Goal: Task Accomplishment & Management: Complete application form

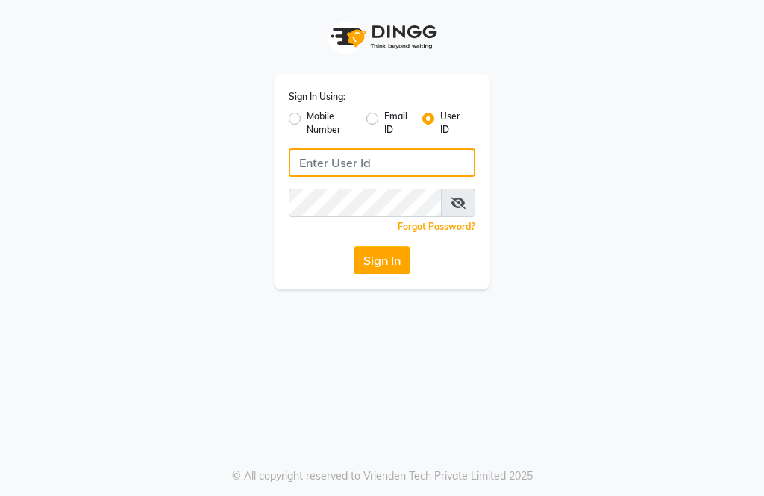
click at [367, 150] on input "Username" at bounding box center [382, 162] width 186 height 28
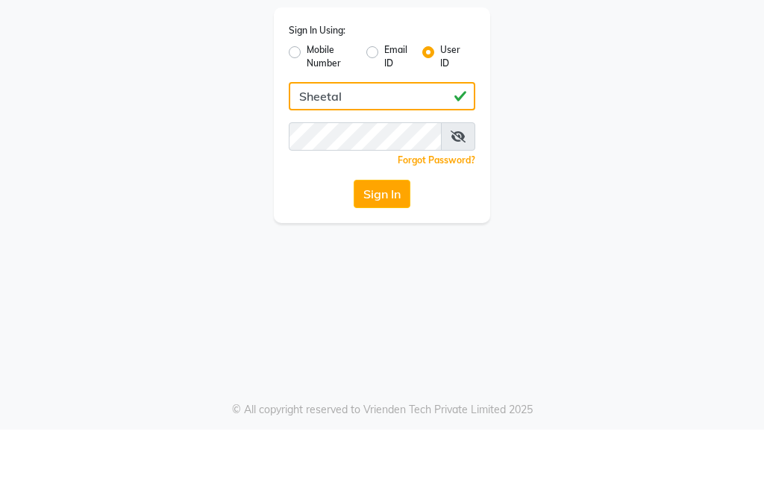
type input "Sheetal"
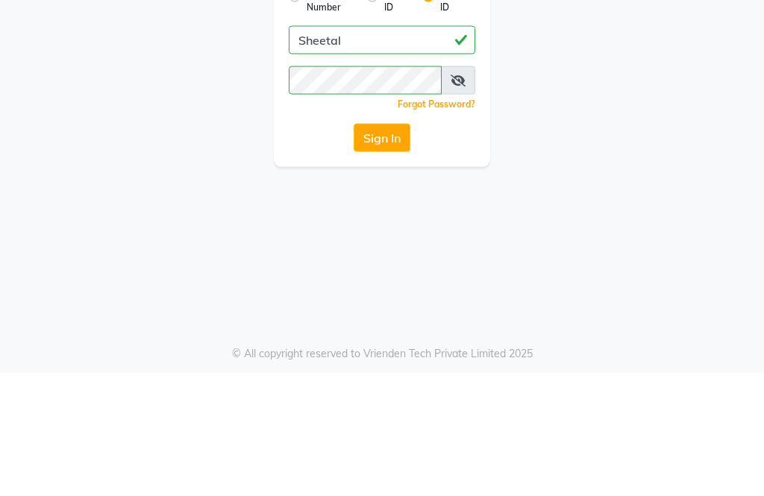
click at [397, 246] on button "Sign In" at bounding box center [382, 260] width 57 height 28
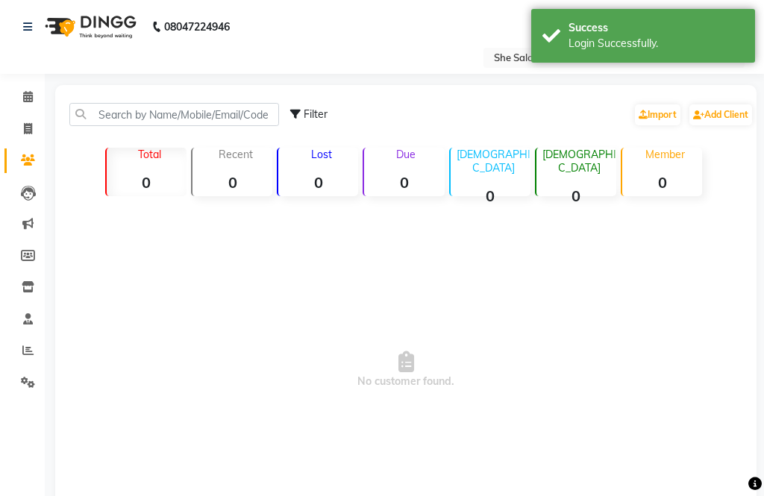
select select "en"
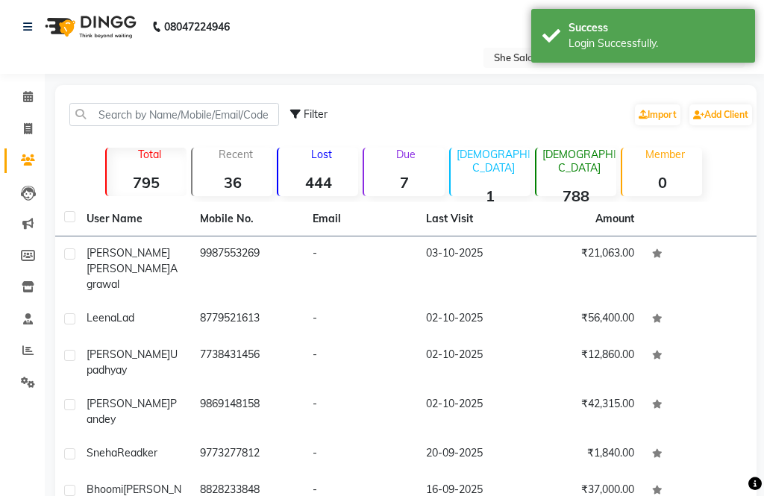
click at [28, 139] on link "Invoice" at bounding box center [22, 129] width 36 height 25
select select "service"
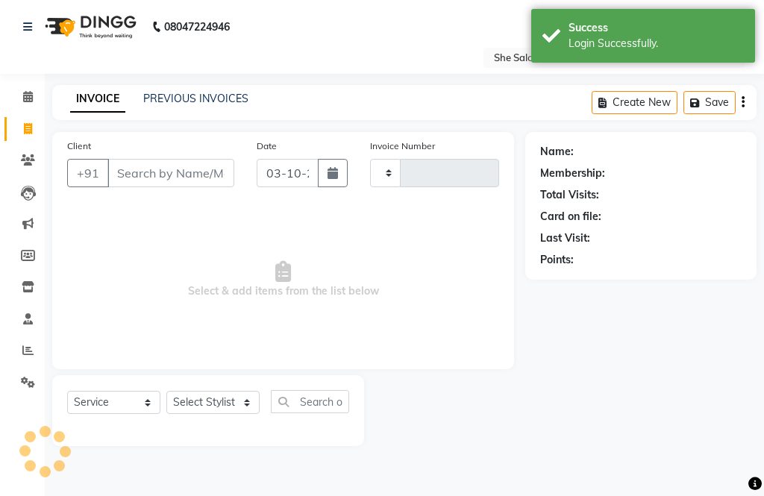
type input "0102"
select select "5115"
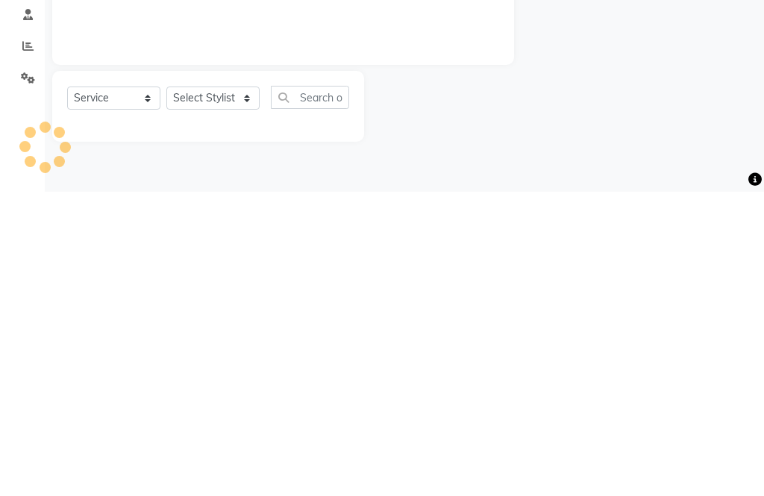
select select "32355"
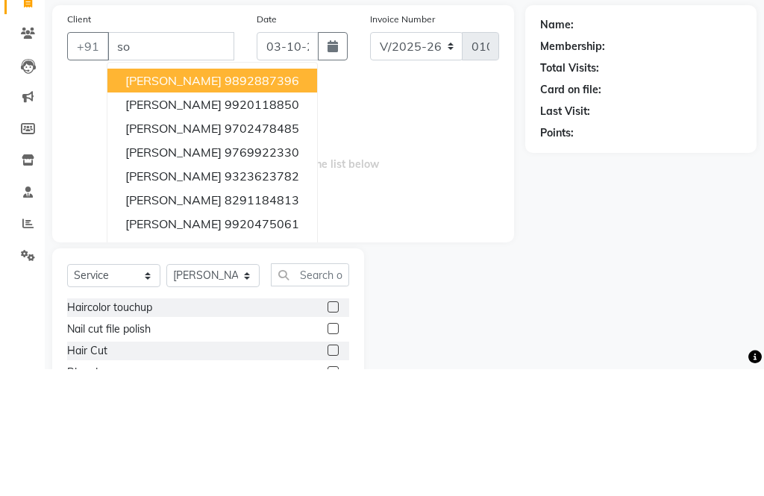
type input "s"
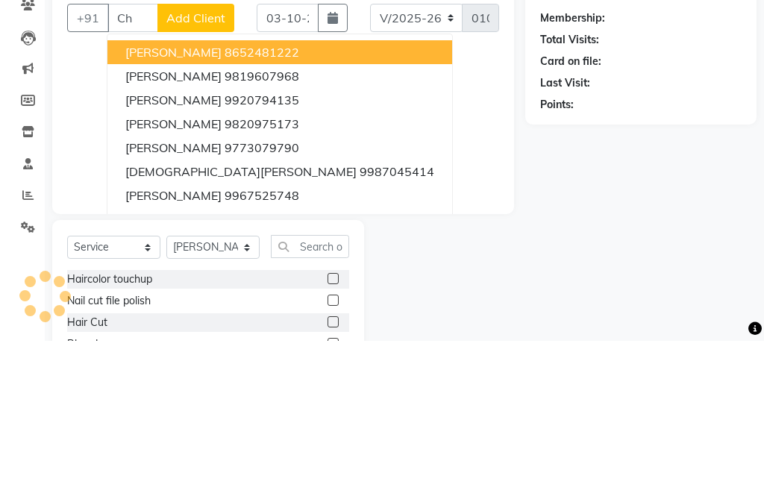
type input "C"
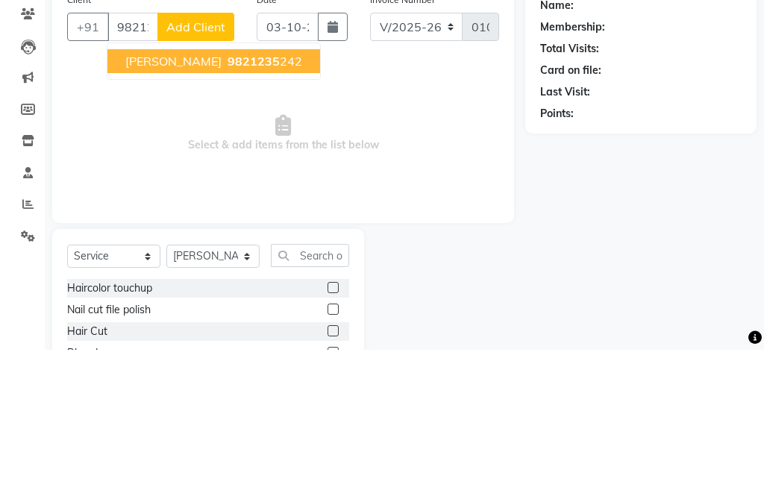
click at [289, 200] on ngb-highlight "9821235 242" at bounding box center [264, 207] width 78 height 15
type input "9821235242"
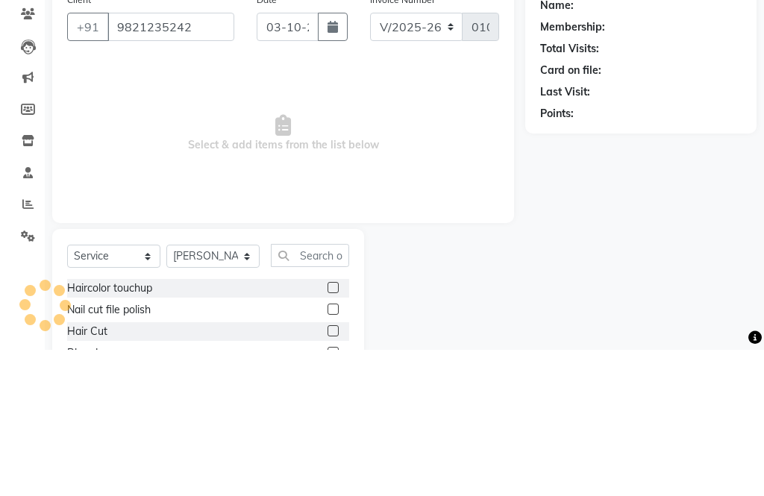
scroll to position [74, 0]
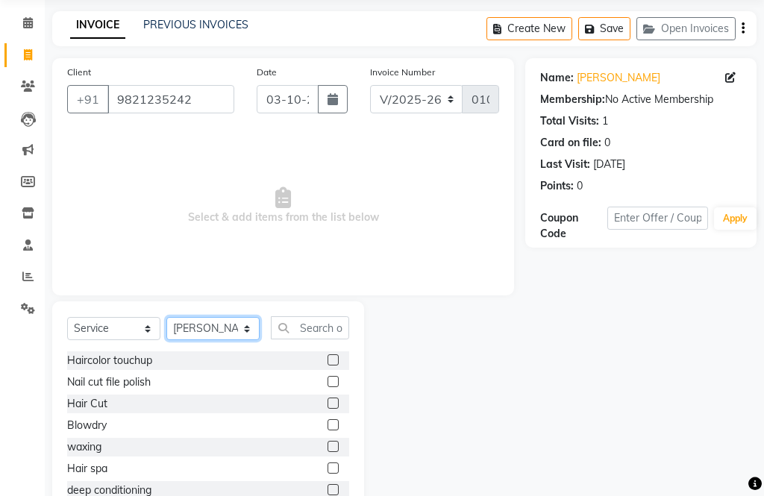
click at [225, 331] on select "Select Stylist [PERSON_NAME] Aahana [PERSON_NAME] [PERSON_NAME] [PERSON_NAME] M…" at bounding box center [212, 328] width 93 height 23
select select "32344"
click at [331, 407] on label at bounding box center [332, 403] width 11 height 11
click at [331, 407] on input "checkbox" at bounding box center [332, 404] width 10 height 10
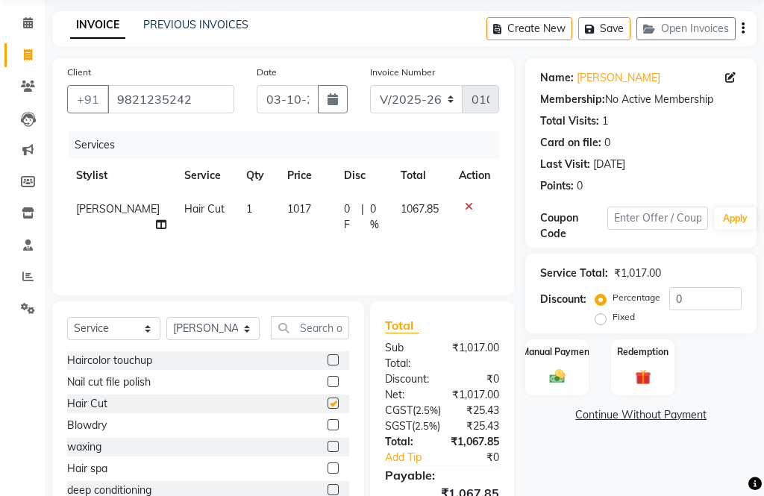
checkbox input "false"
click at [287, 209] on span "1017" at bounding box center [299, 208] width 24 height 13
select select "32344"
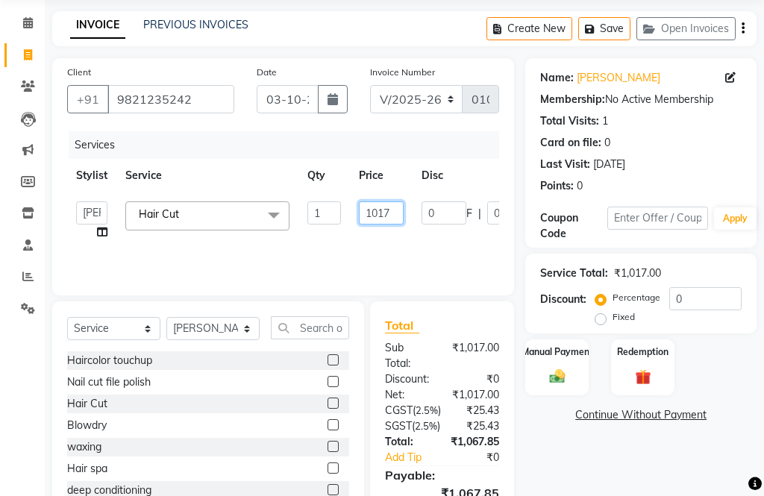
click at [389, 212] on input "1017" at bounding box center [381, 212] width 45 height 23
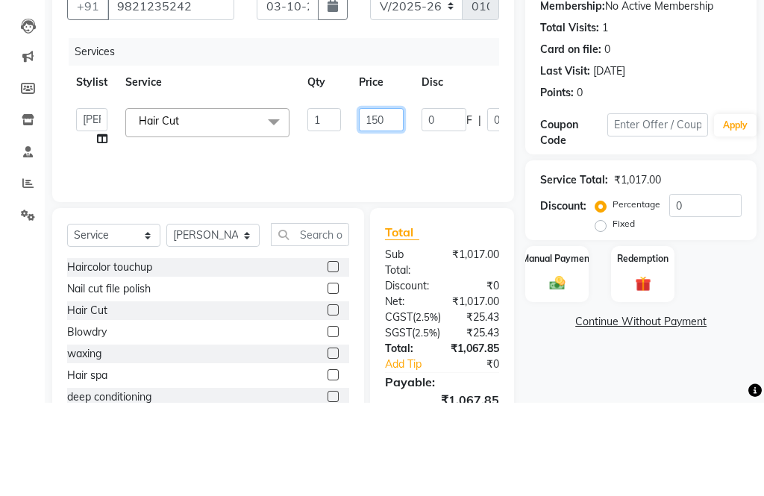
type input "1500"
click at [440, 192] on tr "[PERSON_NAME] Aahana [PERSON_NAME] [PERSON_NAME] [PERSON_NAME] Mamta [PERSON_NA…" at bounding box center [361, 220] width 588 height 57
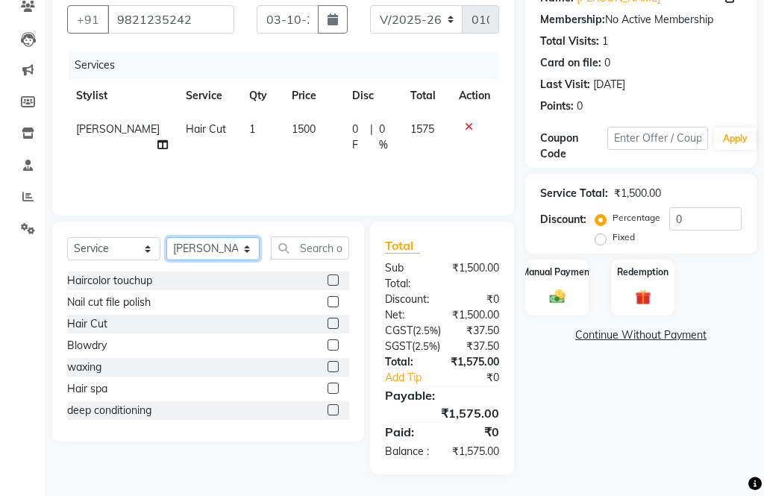
click at [223, 243] on select "Select Stylist [PERSON_NAME] Aahana [PERSON_NAME] [PERSON_NAME] [PERSON_NAME] M…" at bounding box center [212, 248] width 93 height 23
click at [207, 246] on select "Select Stylist [PERSON_NAME] Aahana [PERSON_NAME] [PERSON_NAME] [PERSON_NAME] M…" at bounding box center [212, 248] width 93 height 23
select select "51586"
click at [307, 246] on input "text" at bounding box center [310, 247] width 78 height 23
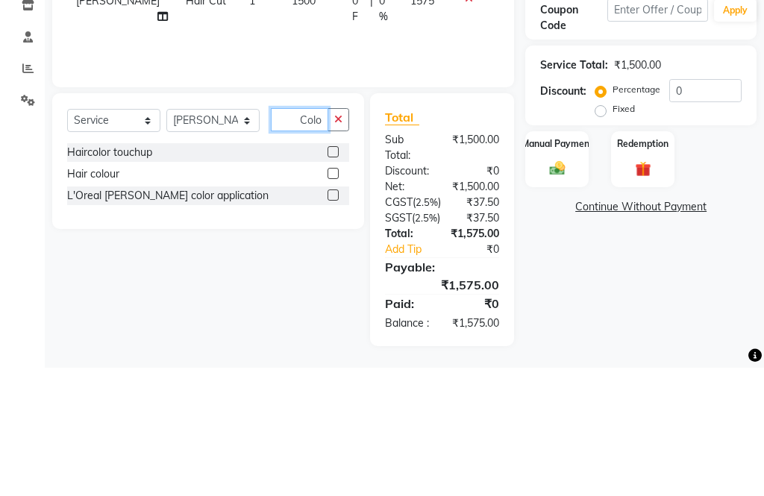
type input "Colo"
click at [327, 296] on label at bounding box center [332, 301] width 11 height 11
click at [327, 298] on input "checkbox" at bounding box center [332, 303] width 10 height 10
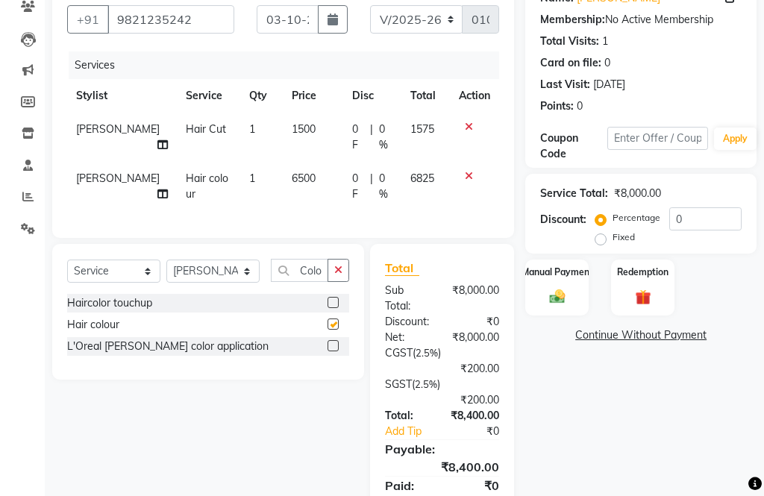
checkbox input "false"
click at [292, 185] on span "6500" at bounding box center [304, 178] width 24 height 13
select select "51586"
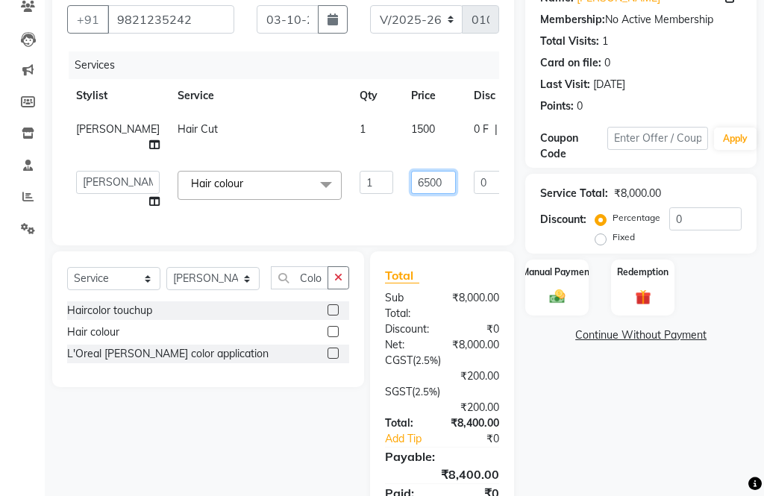
click at [411, 194] on input "6500" at bounding box center [433, 182] width 45 height 23
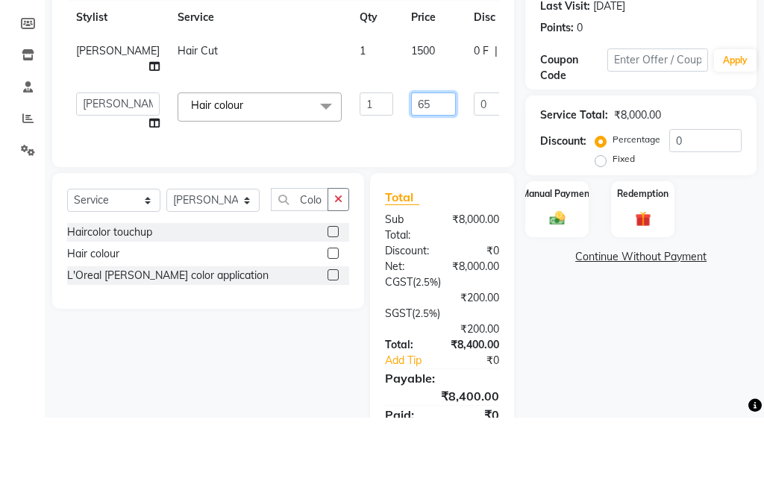
type input "6"
type input "8500"
click at [434, 168] on div "Client [PHONE_NUMBER] Date [DATE] Invoice Number V/2025 V/[PHONE_NUMBER] Servic…" at bounding box center [283, 111] width 462 height 267
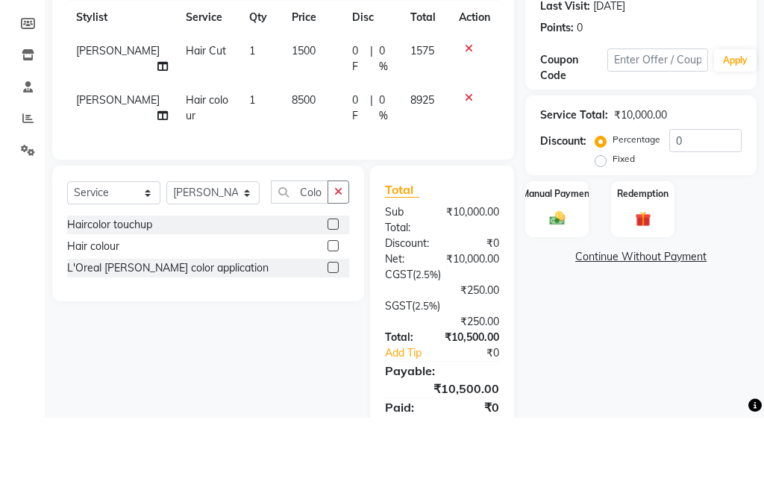
scroll to position [199, 0]
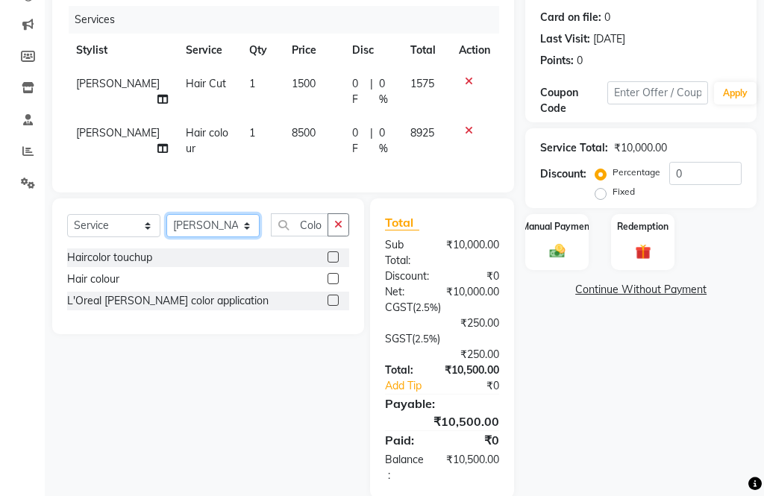
click at [202, 237] on select "Select Stylist [PERSON_NAME] Aahana [PERSON_NAME] [PERSON_NAME] [PERSON_NAME] M…" at bounding box center [212, 225] width 93 height 23
select select "74496"
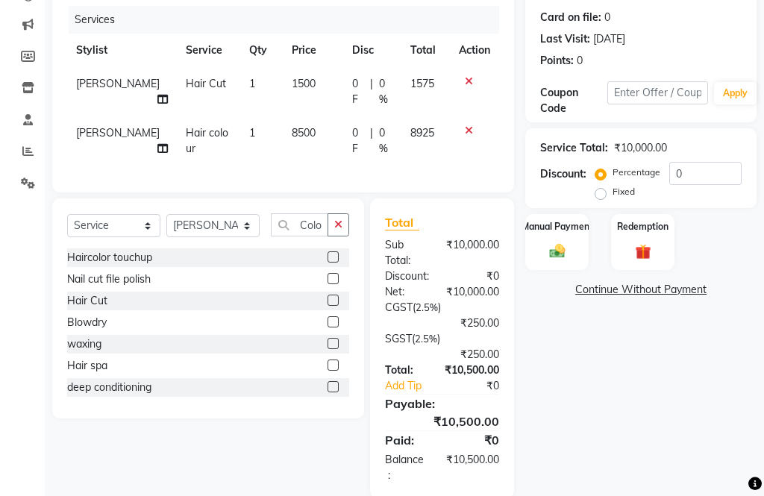
click at [342, 230] on icon "button" at bounding box center [338, 224] width 8 height 10
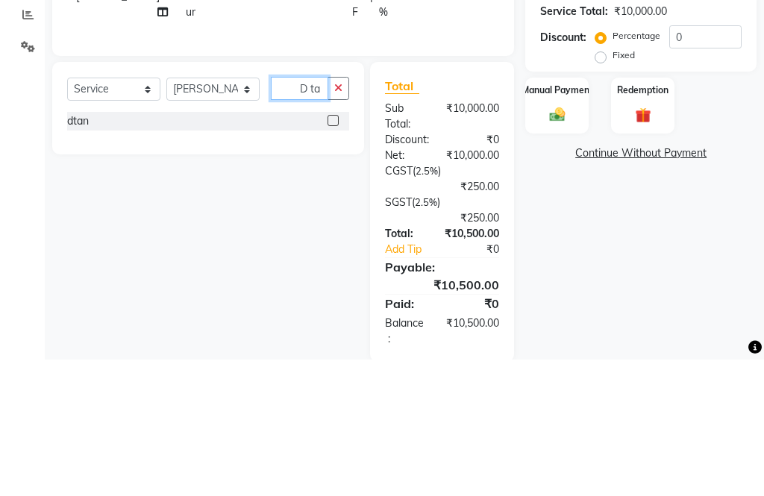
type input "D ta"
click at [331, 251] on label at bounding box center [332, 256] width 11 height 11
click at [331, 253] on input "checkbox" at bounding box center [332, 258] width 10 height 10
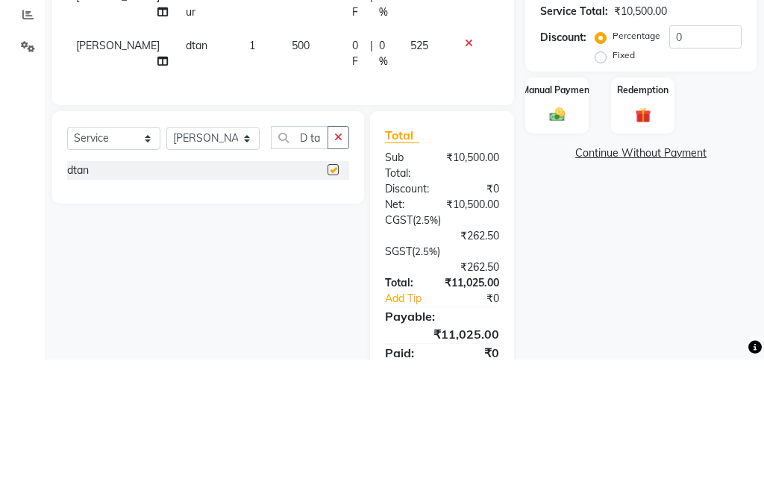
scroll to position [207, 0]
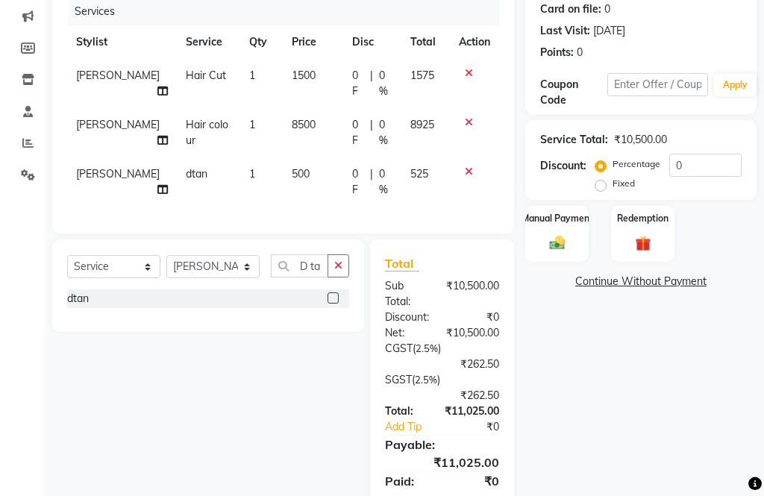
checkbox input "false"
click at [292, 181] on span "500" at bounding box center [301, 173] width 18 height 13
select select "74496"
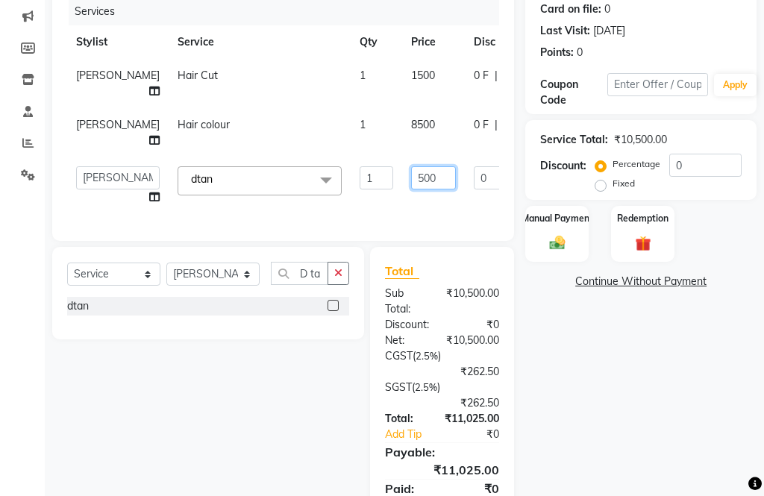
click at [411, 189] on input "500" at bounding box center [433, 177] width 45 height 23
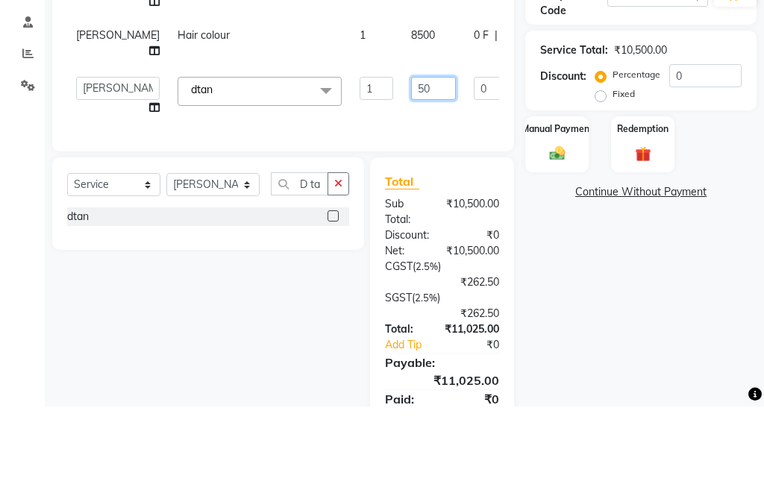
type input "5"
type input "600"
click at [471, 157] on tr "[PERSON_NAME] Aahana [PERSON_NAME] [PERSON_NAME] [PERSON_NAME] Mamta [PERSON_NA…" at bounding box center [380, 185] width 627 height 57
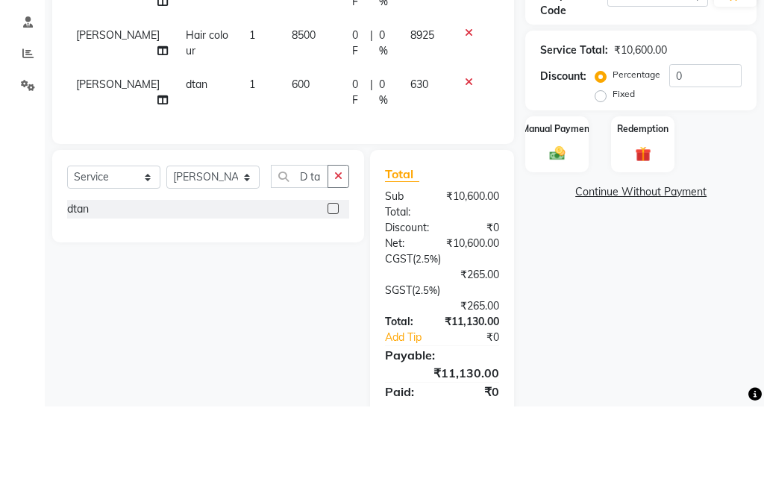
scroll to position [264, 0]
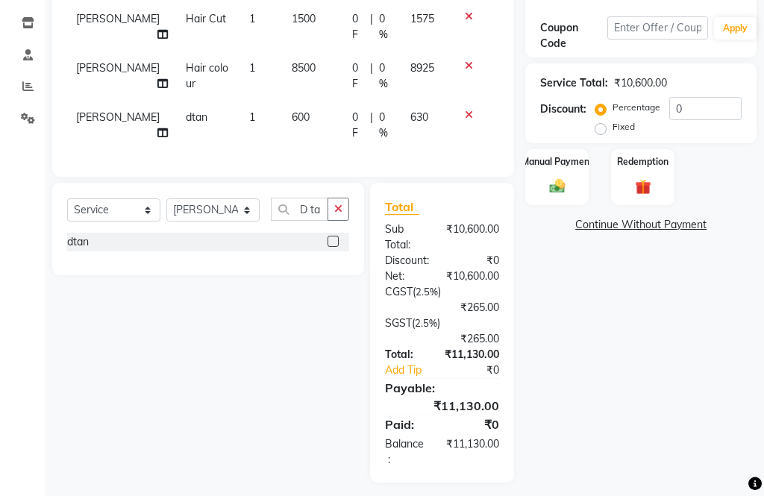
click at [340, 221] on button "button" at bounding box center [338, 209] width 22 height 23
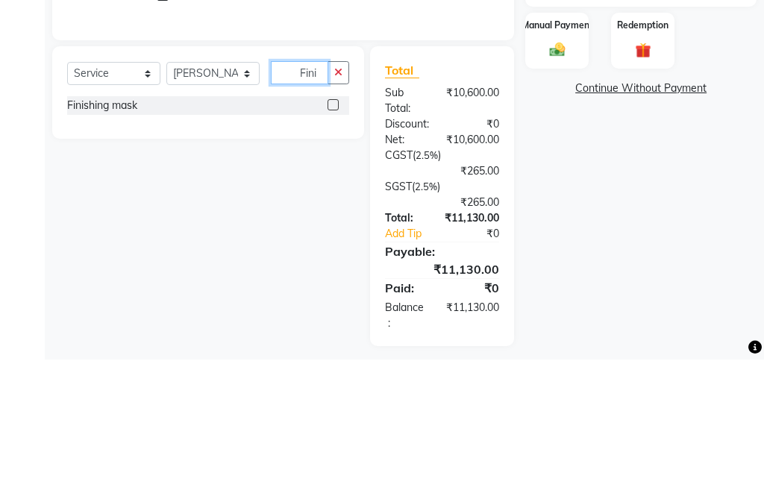
type input "Fini"
click at [335, 236] on label at bounding box center [332, 241] width 11 height 11
click at [335, 237] on input "checkbox" at bounding box center [332, 242] width 10 height 10
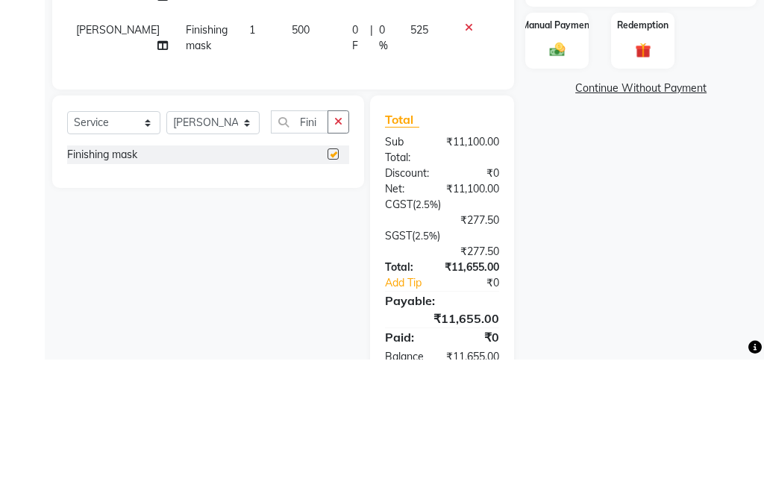
scroll to position [272, 0]
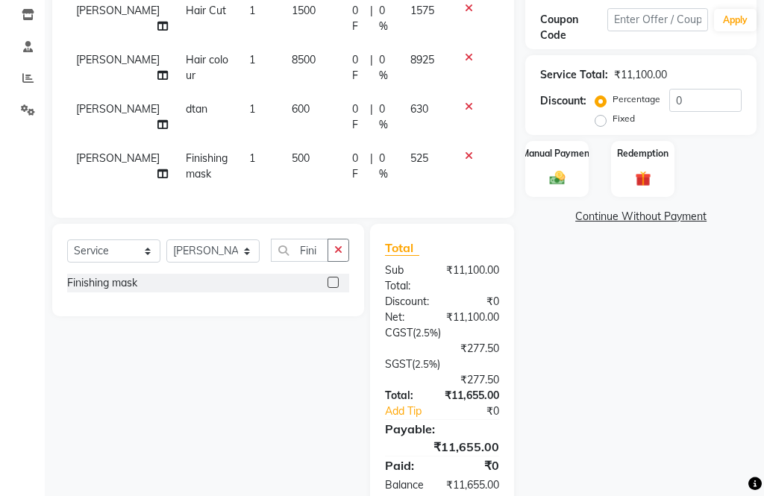
checkbox input "false"
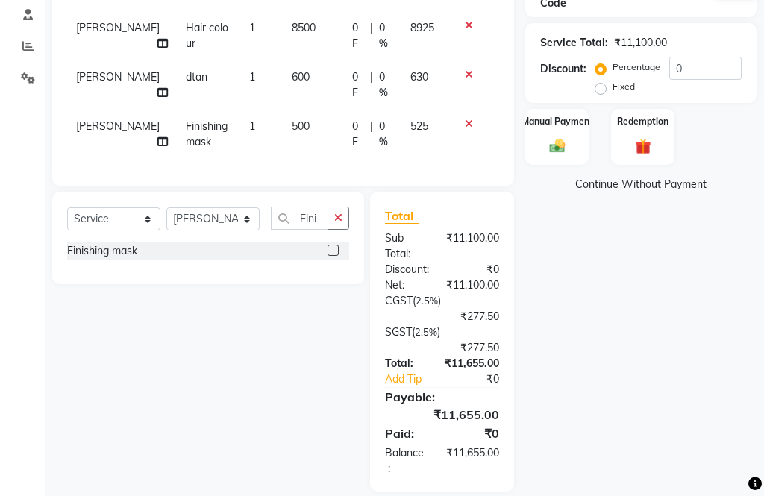
scroll to position [321, 0]
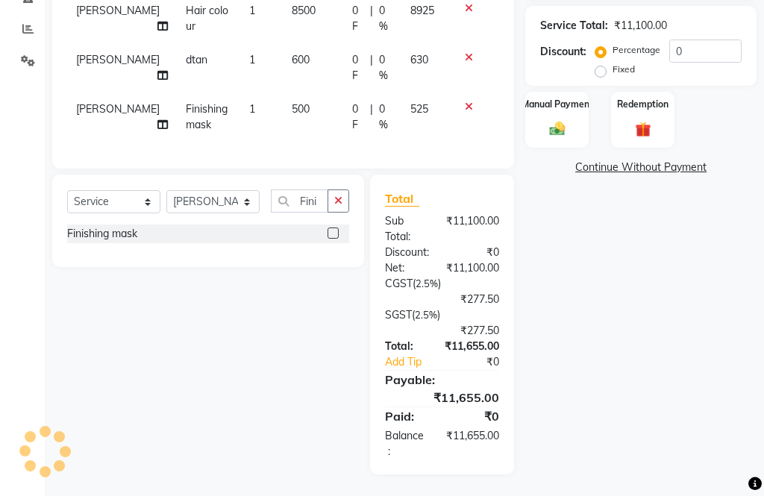
click at [292, 116] on span "500" at bounding box center [301, 108] width 18 height 13
select select "74496"
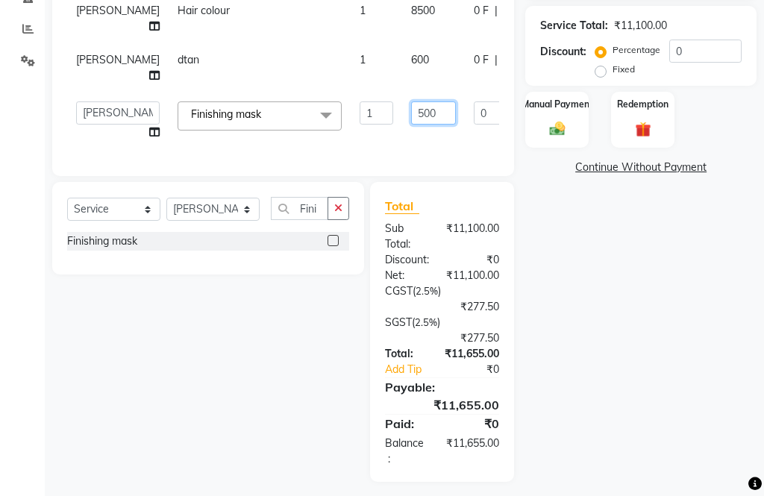
click at [411, 125] on input "500" at bounding box center [433, 112] width 45 height 23
type input "5"
type input "600"
click at [646, 206] on div "Name: [PERSON_NAME] Membership: No Active Membership Total Visits: 1 Card on fi…" at bounding box center [646, 146] width 242 height 671
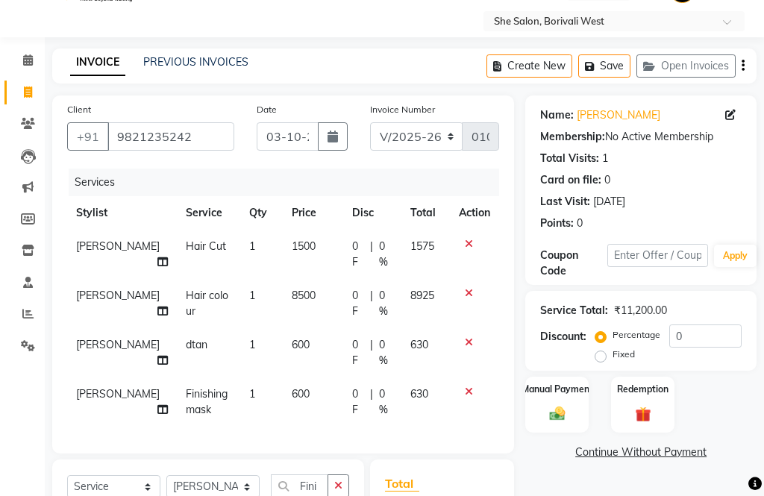
scroll to position [0, 0]
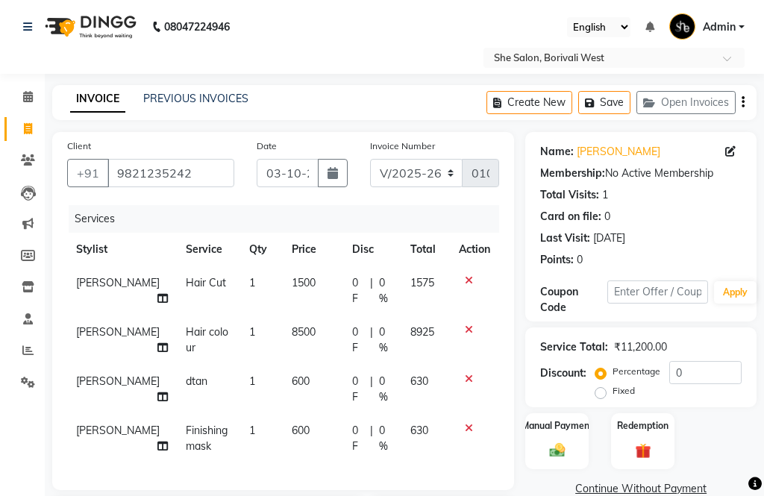
click at [743, 102] on icon "button" at bounding box center [742, 102] width 3 height 1
select select "32355"
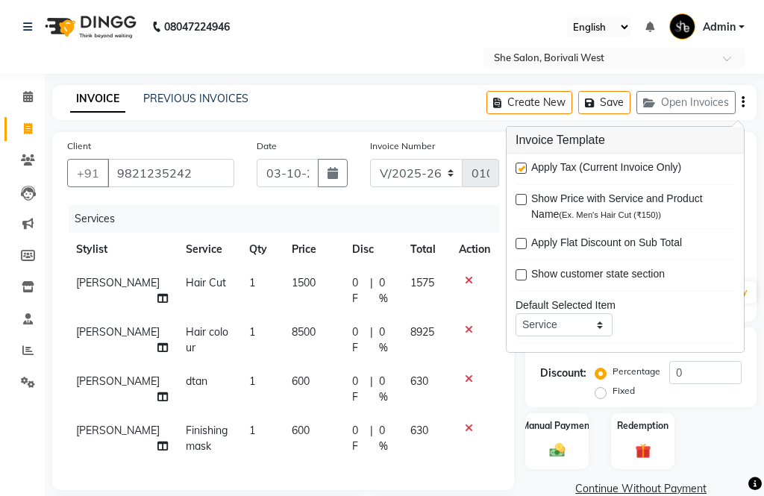
click at [519, 168] on label at bounding box center [520, 168] width 11 height 11
click at [519, 168] on input "checkbox" at bounding box center [520, 169] width 10 height 10
checkbox input "false"
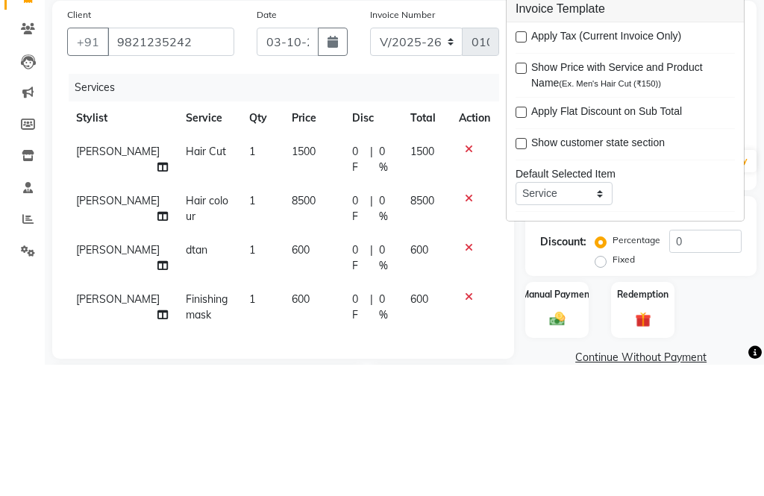
scroll to position [274, 0]
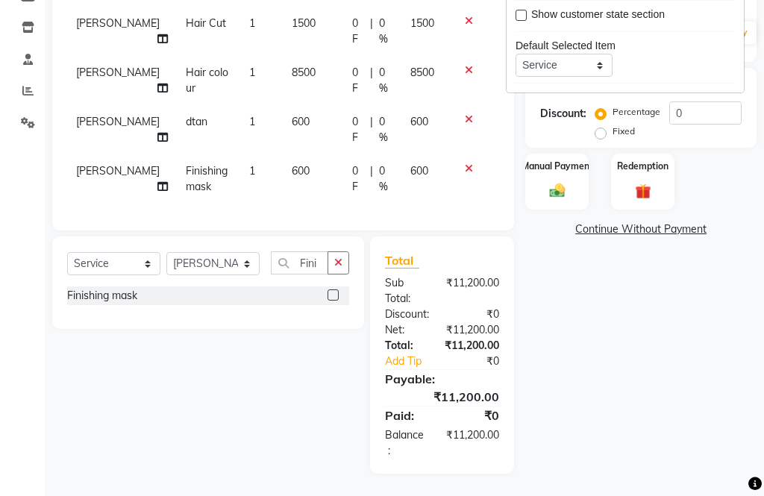
click at [547, 182] on img at bounding box center [556, 191] width 25 height 18
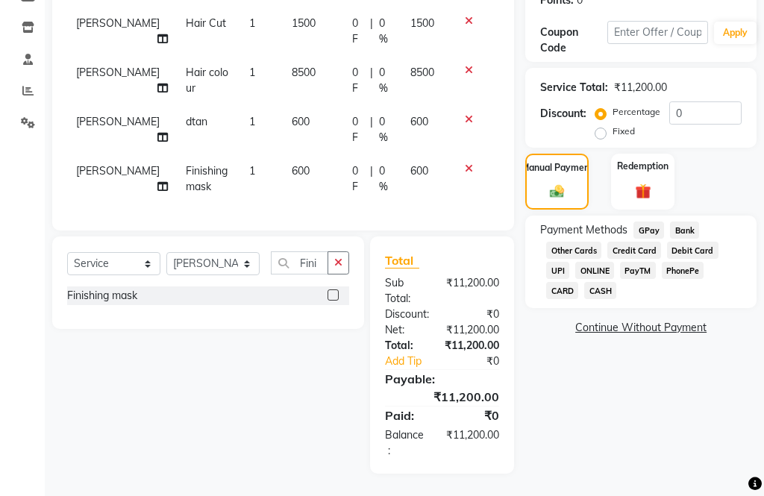
click at [647, 222] on span "GPay" at bounding box center [648, 230] width 31 height 17
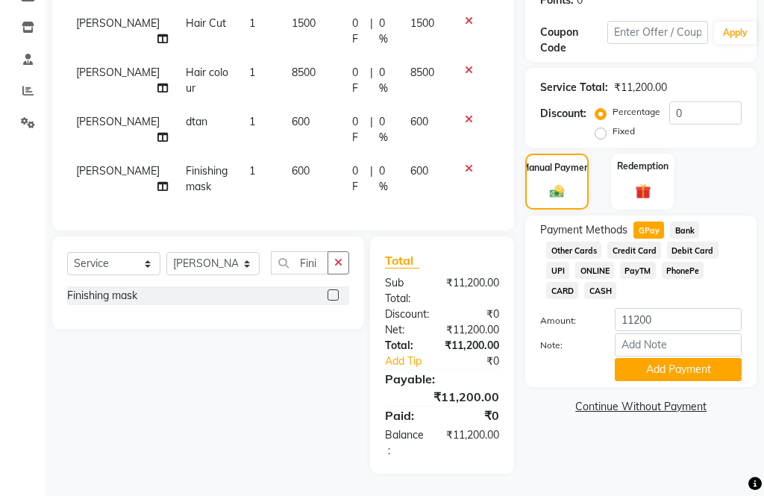
click at [666, 365] on button "Add Payment" at bounding box center [678, 369] width 127 height 23
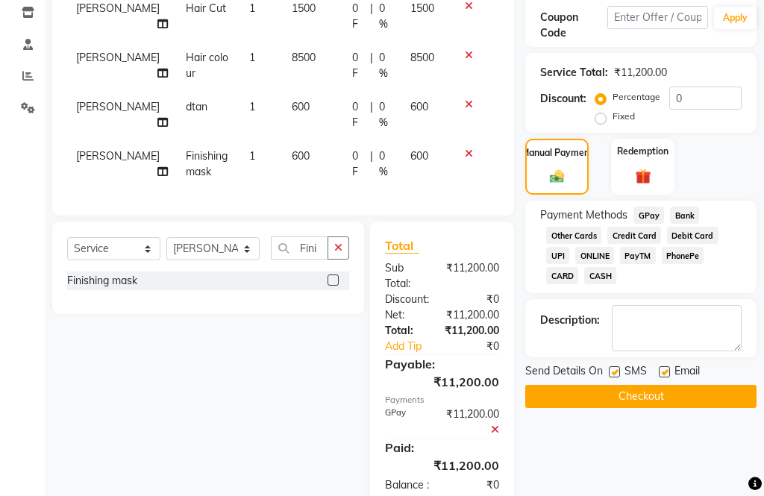
click at [612, 374] on label at bounding box center [614, 371] width 11 height 11
click at [612, 374] on input "checkbox" at bounding box center [614, 373] width 10 height 10
checkbox input "false"
click at [674, 373] on div "Email" at bounding box center [685, 372] width 53 height 19
click at [658, 404] on button "Checkout" at bounding box center [640, 396] width 231 height 23
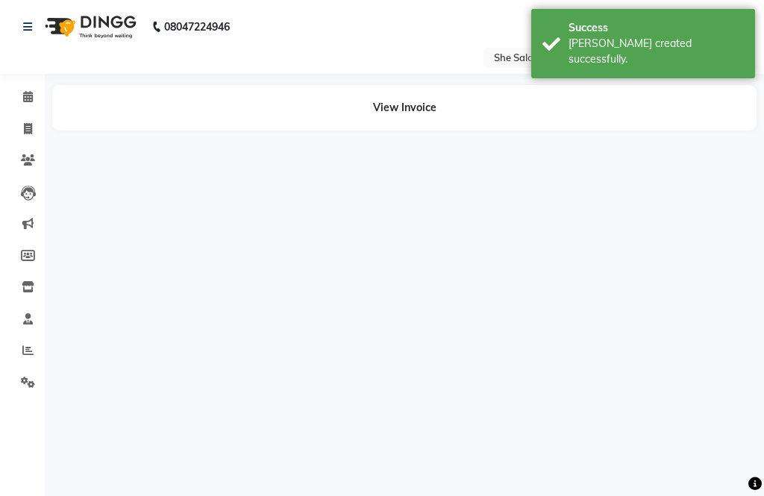
click at [672, 327] on div "08047224946 Select Location × She Salon, Borivali West English ENGLISH Español …" at bounding box center [382, 248] width 764 height 496
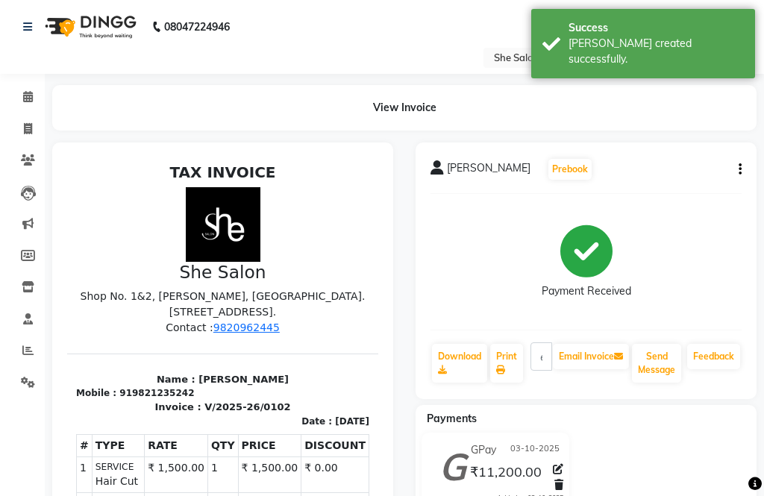
click at [456, 362] on link "Download" at bounding box center [459, 363] width 55 height 39
click at [15, 128] on span at bounding box center [28, 129] width 26 height 17
select select "service"
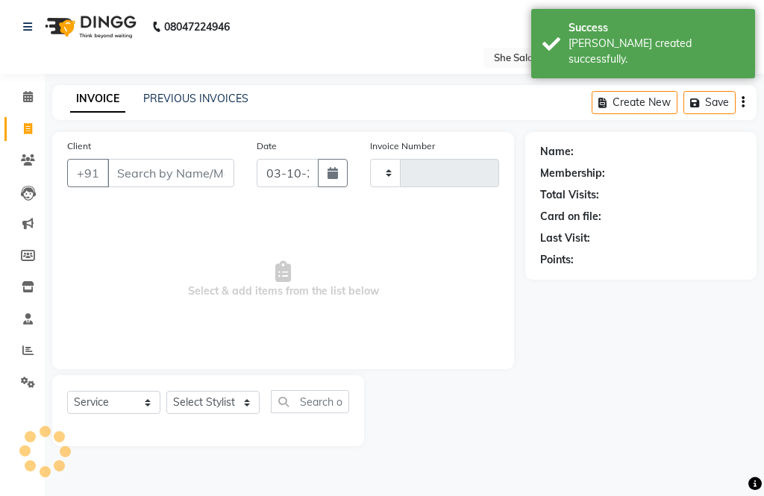
type input "0103"
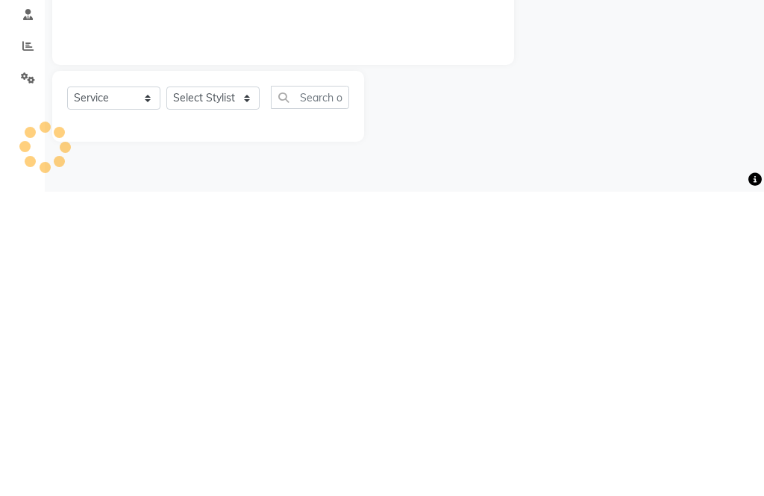
select select "5115"
select select "32355"
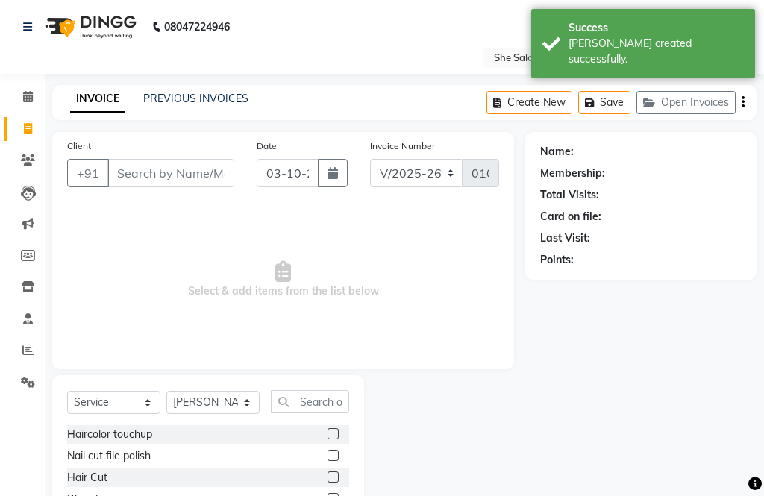
click at [225, 98] on link "PREVIOUS INVOICES" at bounding box center [195, 98] width 105 height 13
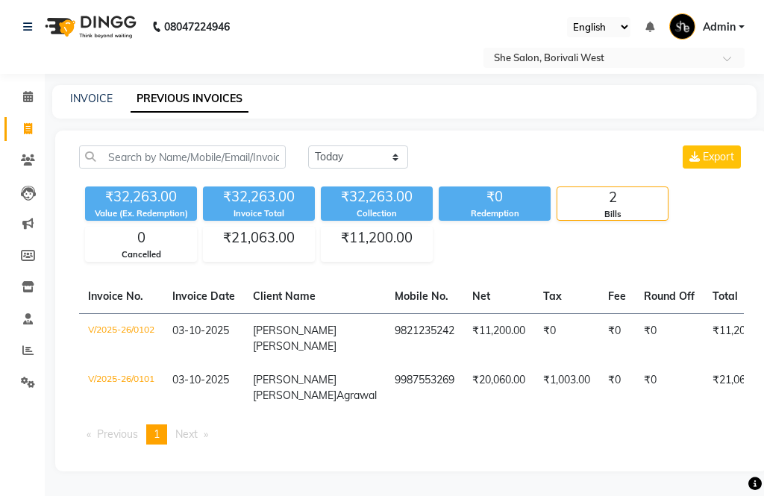
click at [100, 101] on link "INVOICE" at bounding box center [91, 98] width 43 height 13
select select "service"
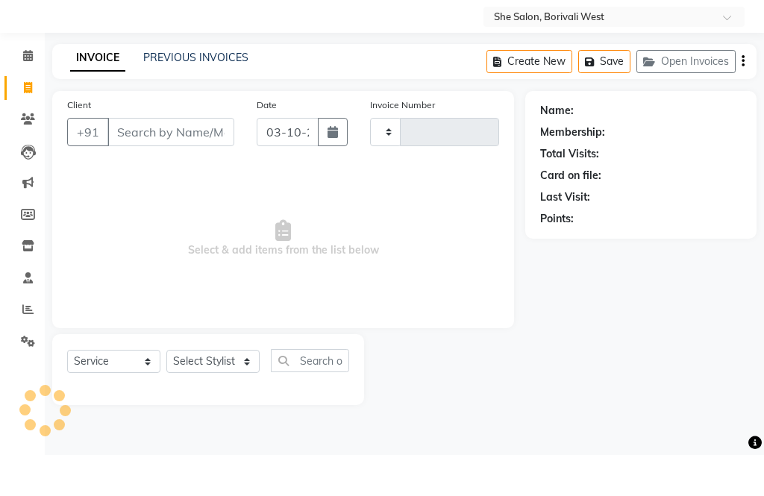
select select "32355"
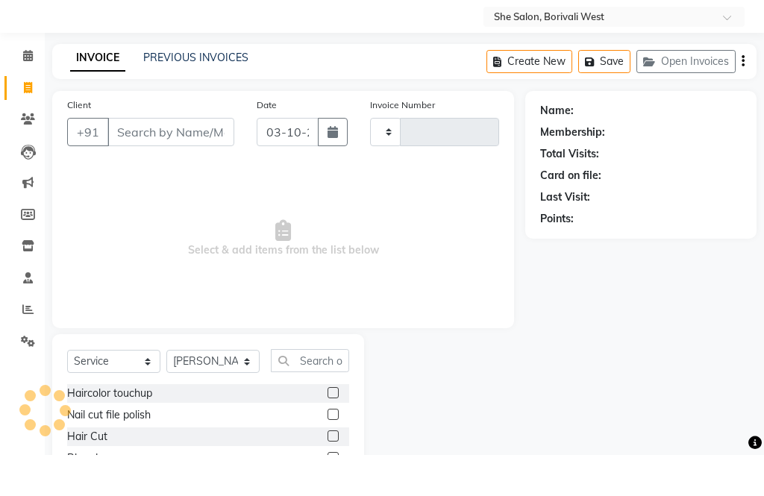
type input "0103"
select select "5115"
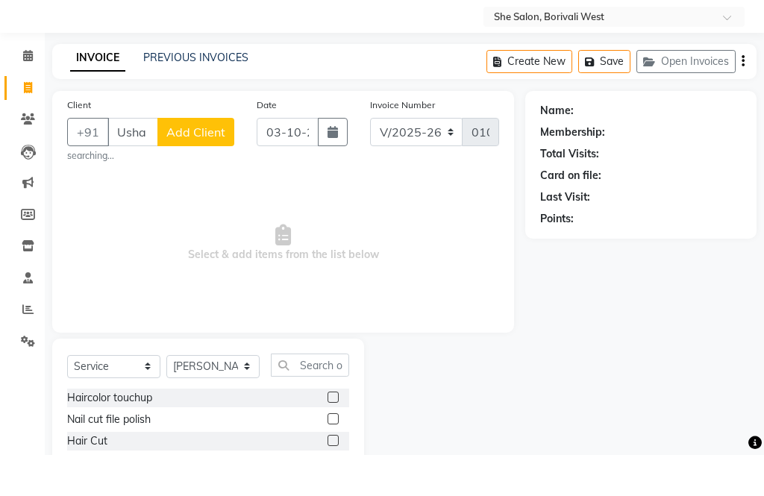
type input "Usha"
click at [209, 166] on span "Add Client" at bounding box center [195, 173] width 59 height 15
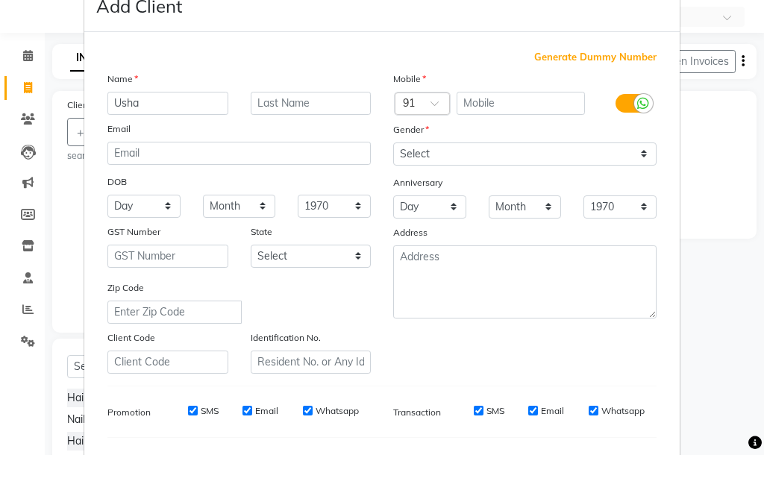
click at [305, 108] on div "Generate Dummy Number Name Usha Email DOB Day 01 02 03 04 05 06 07 08 09 10 11 …" at bounding box center [381, 343] width 571 height 505
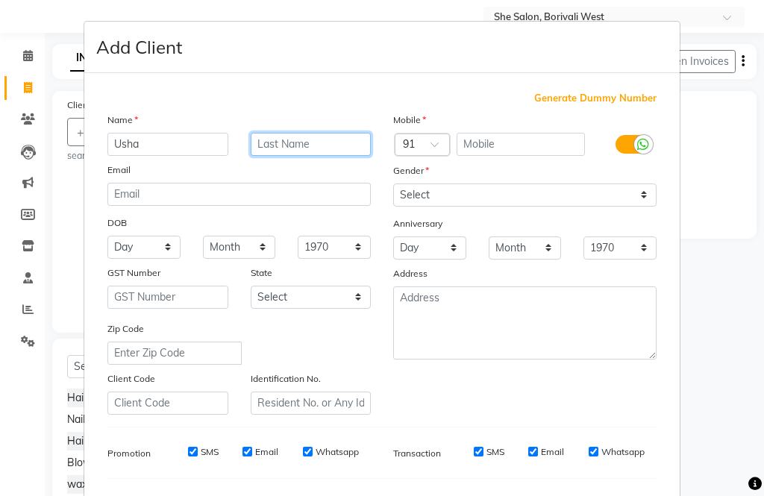
click at [324, 151] on input "text" at bounding box center [311, 144] width 121 height 23
click at [331, 133] on input "text" at bounding box center [311, 144] width 121 height 23
type input "Rane"
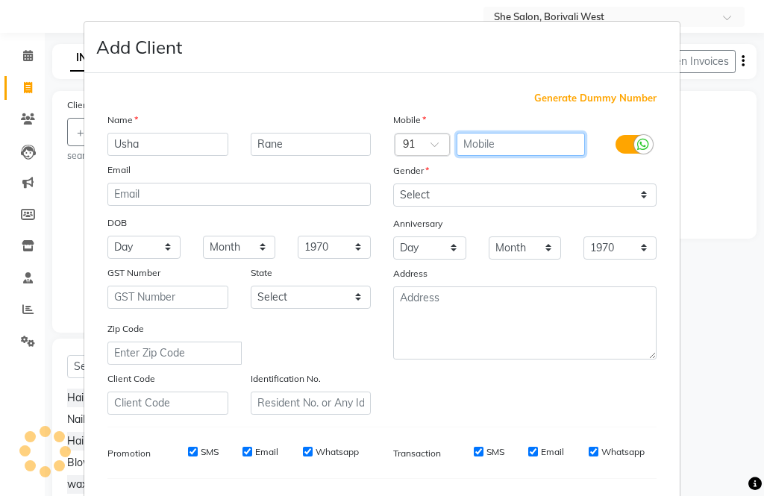
click at [490, 144] on input "text" at bounding box center [520, 144] width 129 height 23
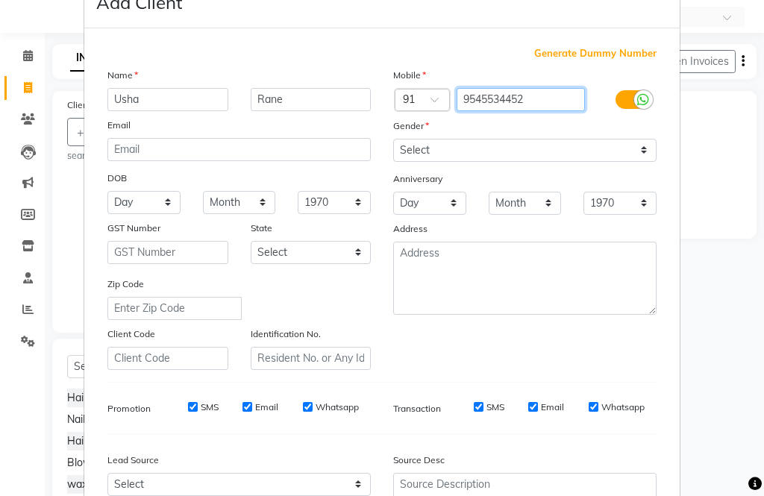
scroll to position [49, 0]
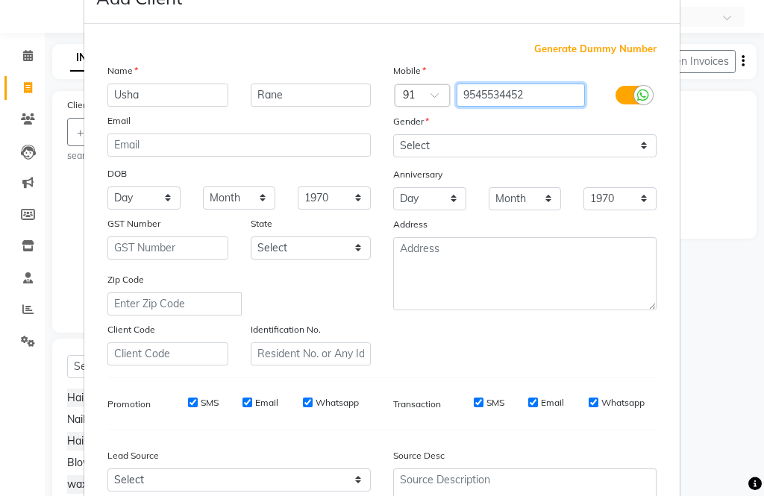
type input "9545534452"
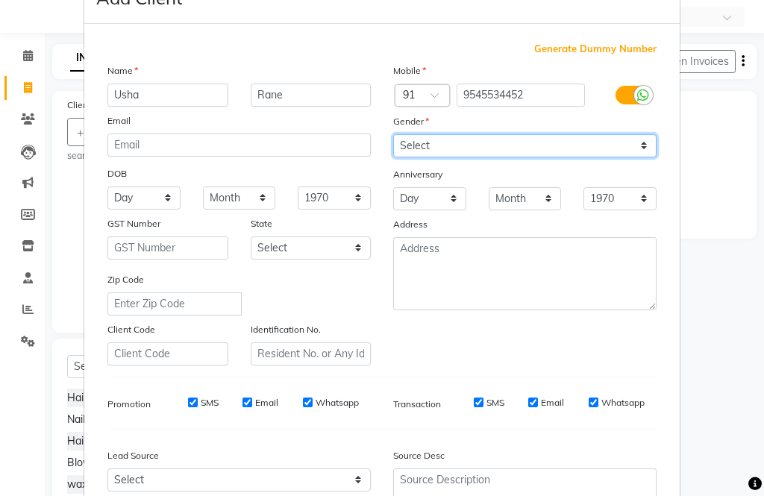
click at [471, 148] on select "Select [DEMOGRAPHIC_DATA] [DEMOGRAPHIC_DATA] Other Prefer Not To Say" at bounding box center [524, 145] width 263 height 23
select select "[DEMOGRAPHIC_DATA]"
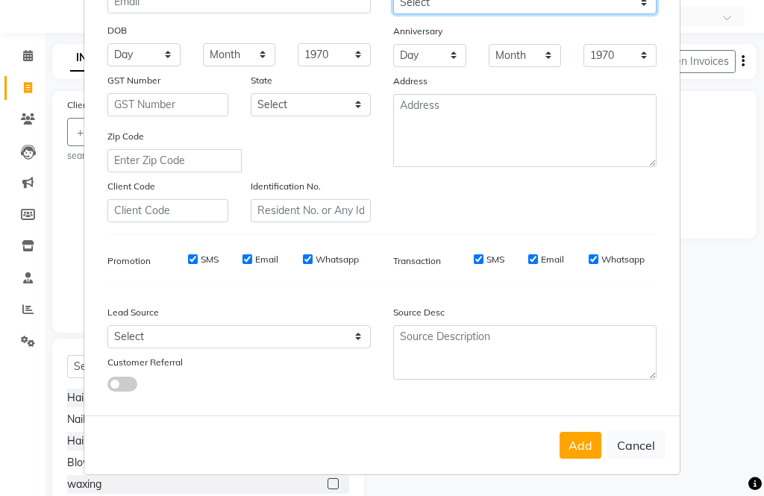
scroll to position [192, 0]
click at [581, 448] on button "Add" at bounding box center [580, 446] width 42 height 27
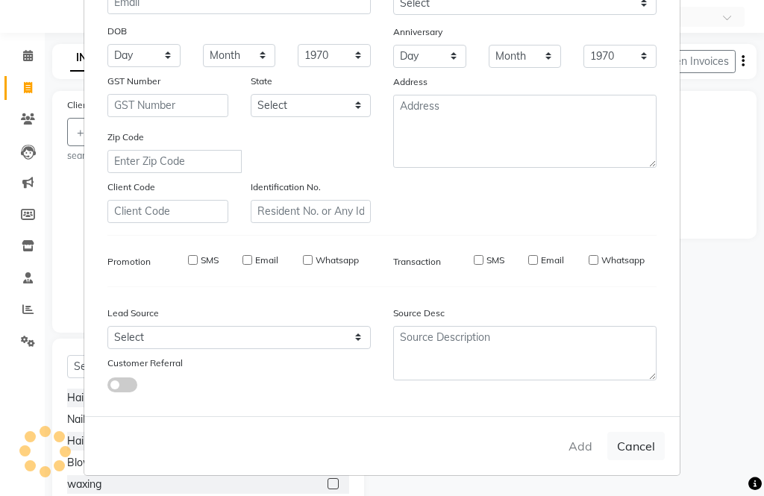
type input "9545534452"
select select
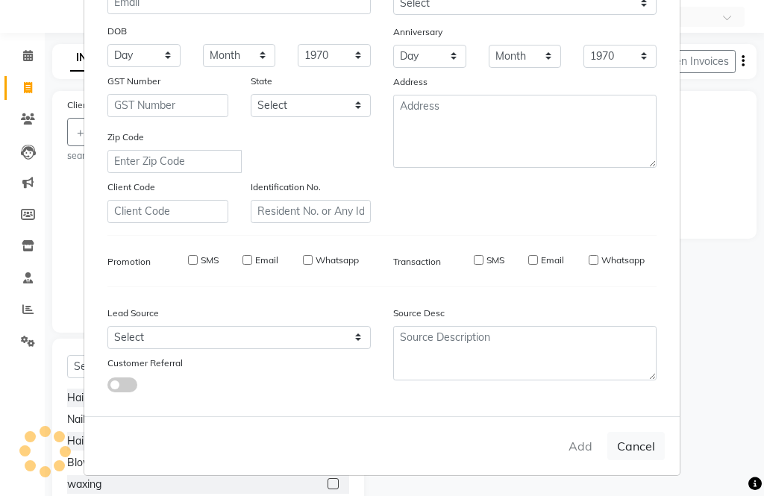
select select
checkbox input "false"
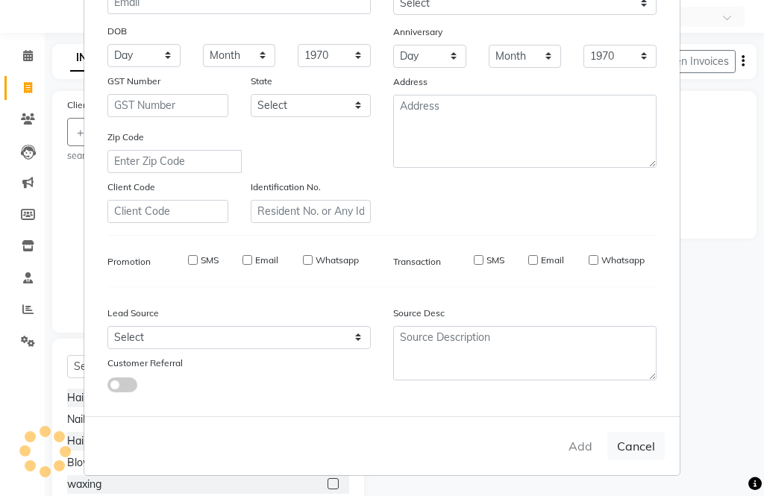
checkbox input "false"
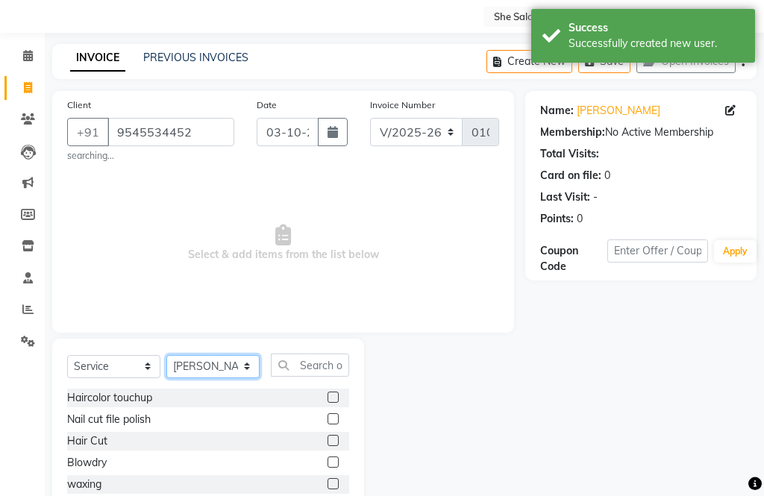
click at [232, 355] on select "Select Stylist [PERSON_NAME] Aahana [PERSON_NAME] [PERSON_NAME] [PERSON_NAME] M…" at bounding box center [212, 366] width 93 height 23
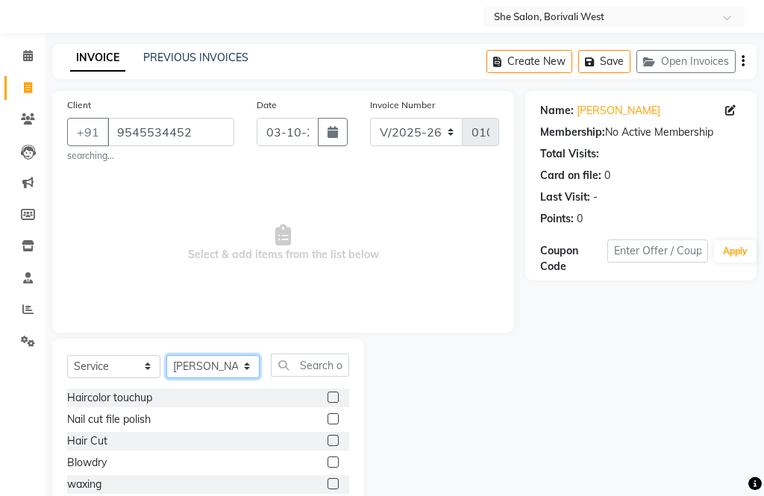
click at [222, 368] on select "Select Stylist [PERSON_NAME] Aahana [PERSON_NAME] [PERSON_NAME] [PERSON_NAME] M…" at bounding box center [212, 366] width 93 height 23
select select "39455"
click at [306, 362] on input "text" at bounding box center [310, 365] width 78 height 23
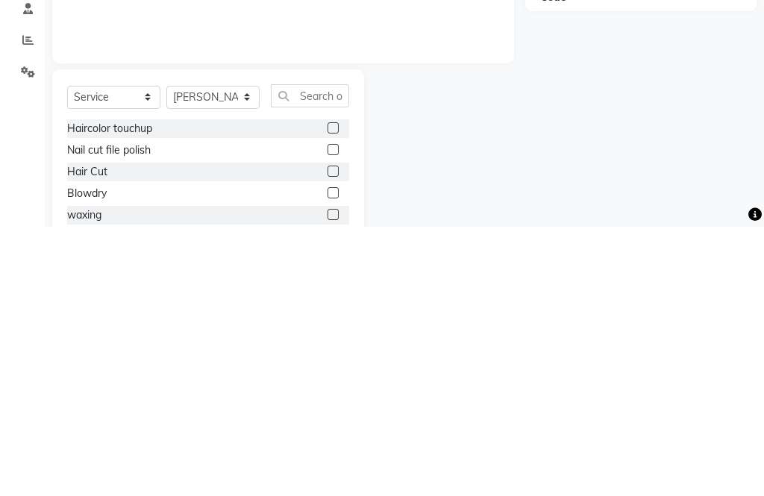
click at [335, 392] on label at bounding box center [332, 397] width 11 height 11
click at [335, 393] on input "checkbox" at bounding box center [332, 398] width 10 height 10
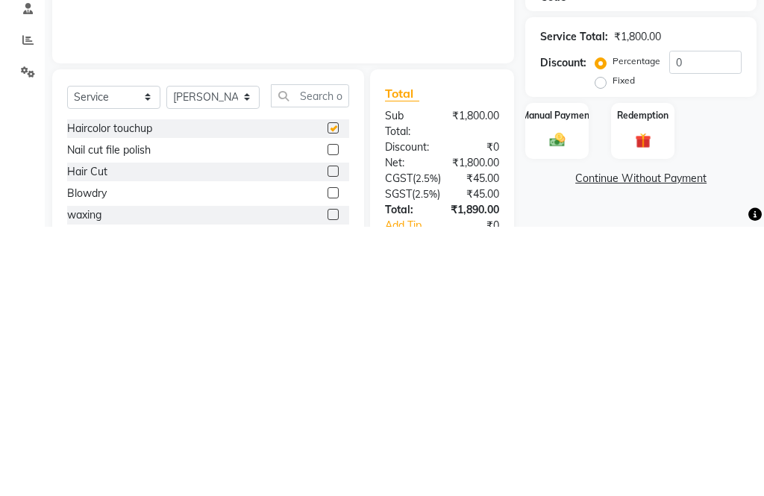
scroll to position [126, 0]
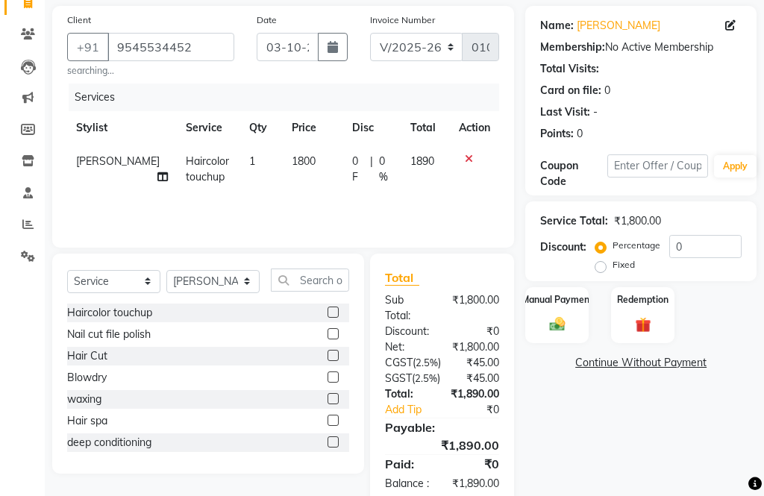
checkbox input "false"
click at [286, 146] on td "1800" at bounding box center [313, 169] width 60 height 49
select select "39455"
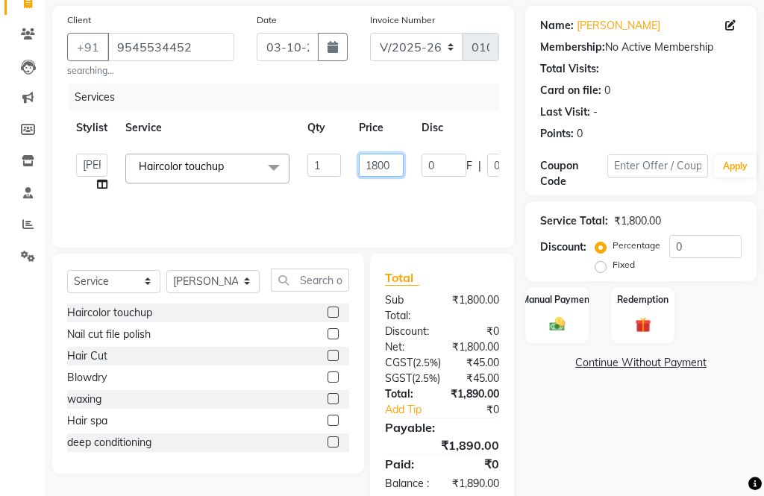
click at [386, 157] on input "1800" at bounding box center [381, 165] width 45 height 23
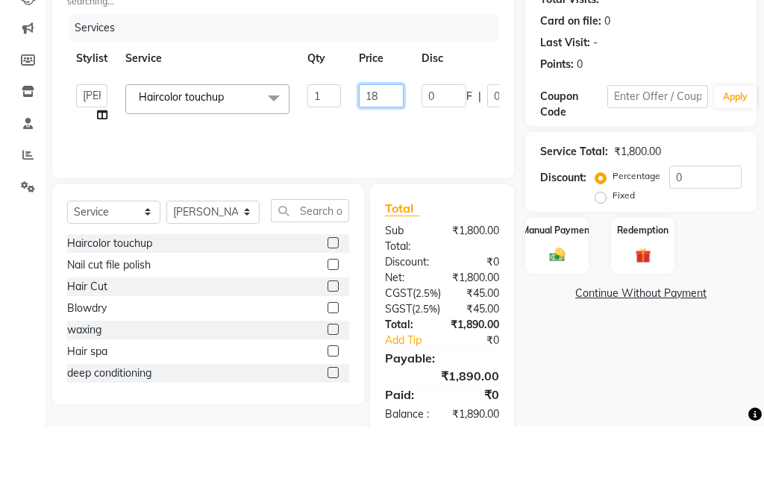
type input "1"
type input "2500"
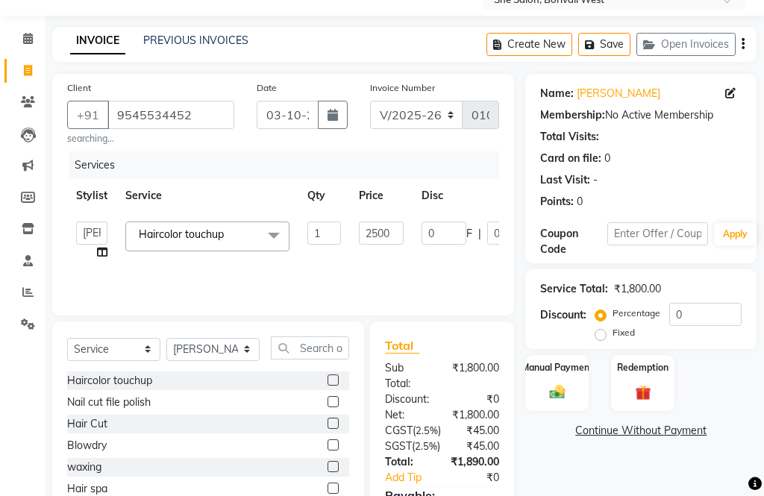
click at [743, 30] on button "button" at bounding box center [742, 44] width 3 height 35
select select "32355"
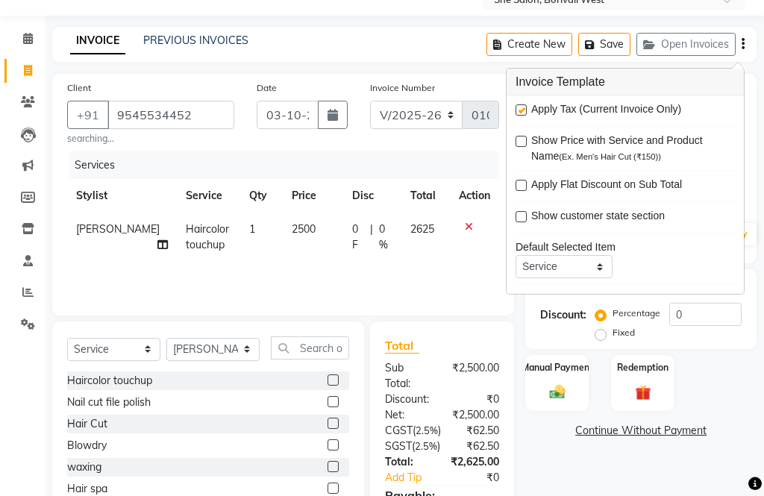
scroll to position [59, 0]
click at [517, 108] on label at bounding box center [520, 109] width 11 height 11
click at [517, 108] on input "checkbox" at bounding box center [520, 110] width 10 height 10
checkbox input "false"
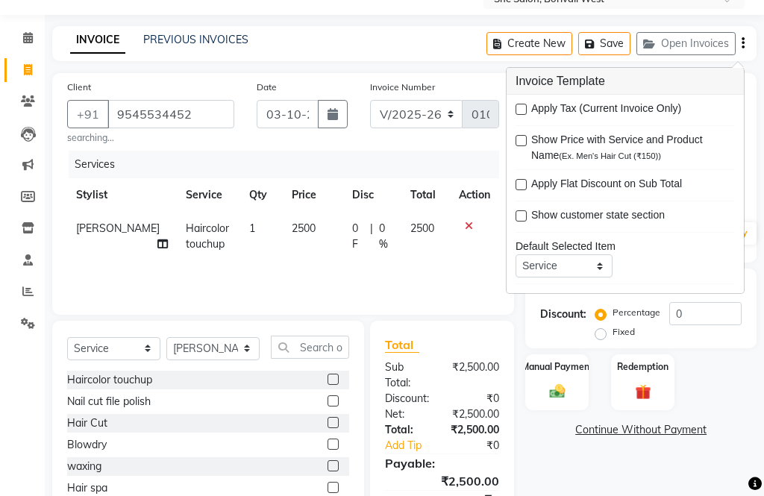
click at [560, 384] on img at bounding box center [556, 392] width 25 height 18
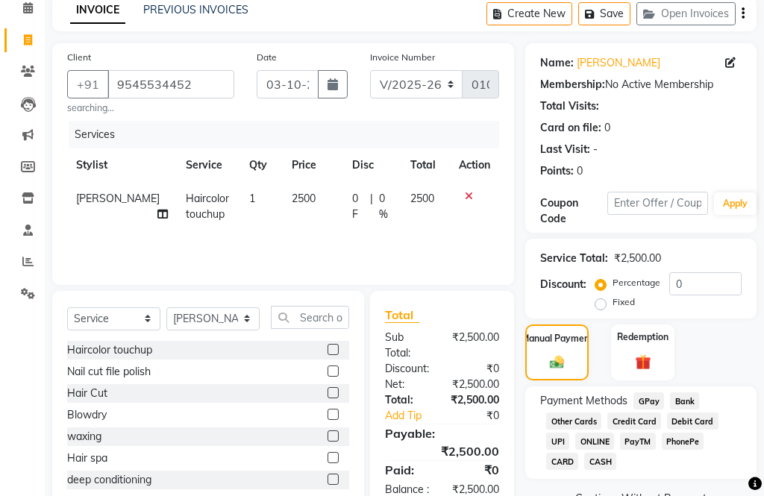
scroll to position [89, 0]
click at [568, 470] on span "CARD" at bounding box center [562, 461] width 32 height 17
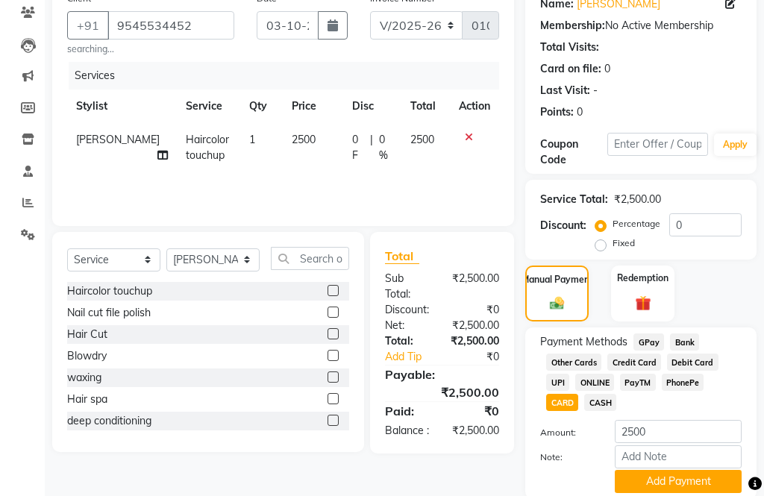
scroll to position [148, 0]
click at [641, 493] on button "Add Payment" at bounding box center [678, 481] width 127 height 23
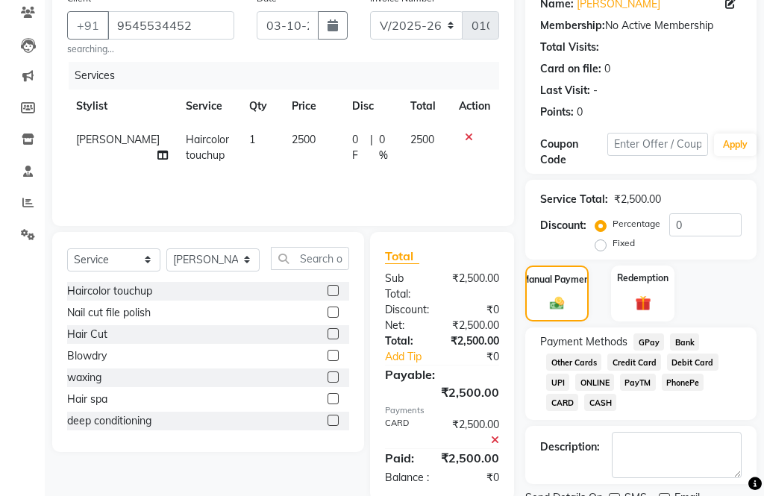
click at [618, 495] on label at bounding box center [614, 498] width 11 height 11
click at [618, 495] on input "checkbox" at bounding box center [614, 500] width 10 height 10
checkbox input "false"
click at [670, 495] on label at bounding box center [664, 498] width 11 height 11
click at [668, 495] on input "checkbox" at bounding box center [664, 500] width 10 height 10
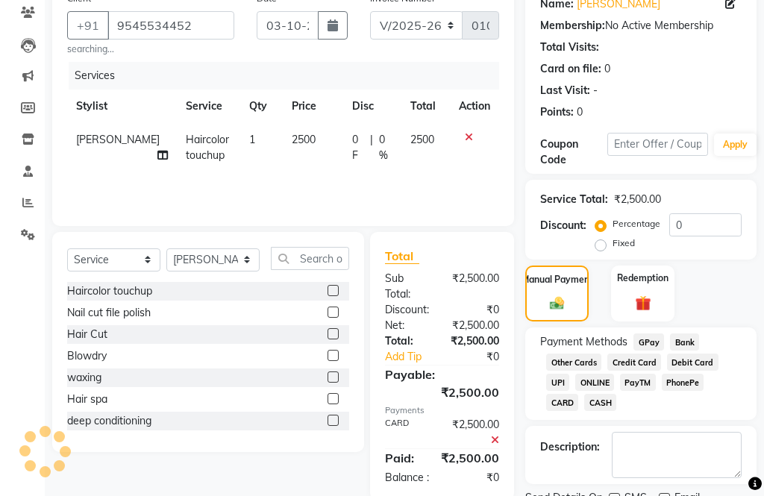
checkbox input "false"
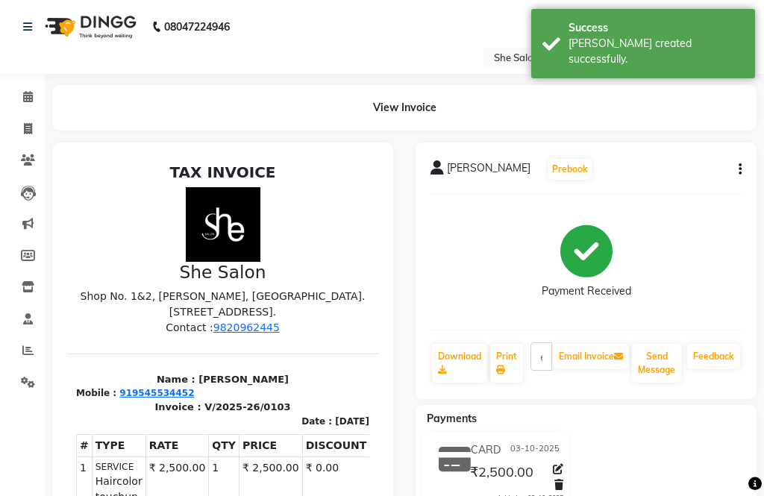
click at [459, 357] on link "Download" at bounding box center [459, 363] width 55 height 39
click at [38, 128] on span at bounding box center [28, 129] width 26 height 17
select select "service"
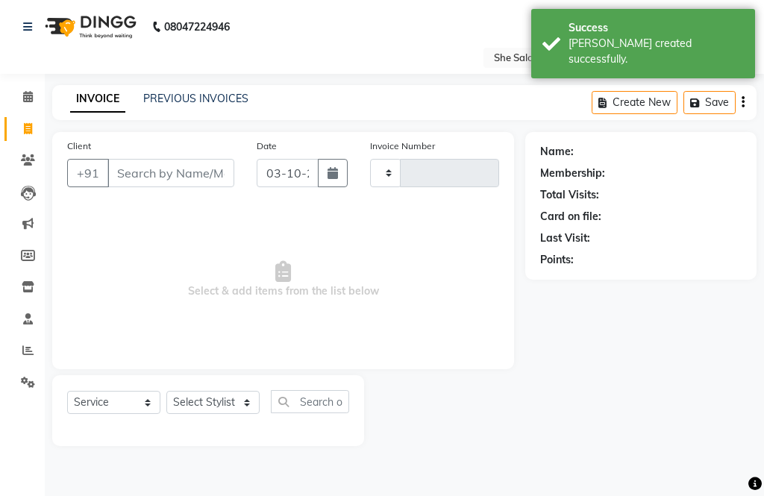
type input "0104"
select select "5115"
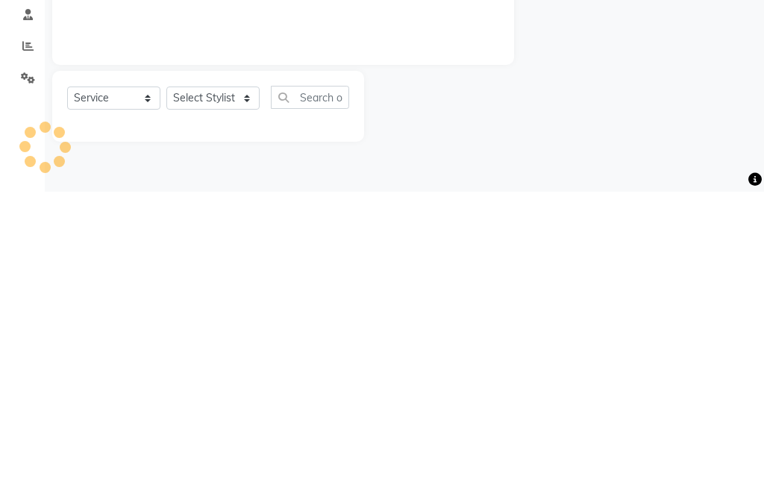
select select "32355"
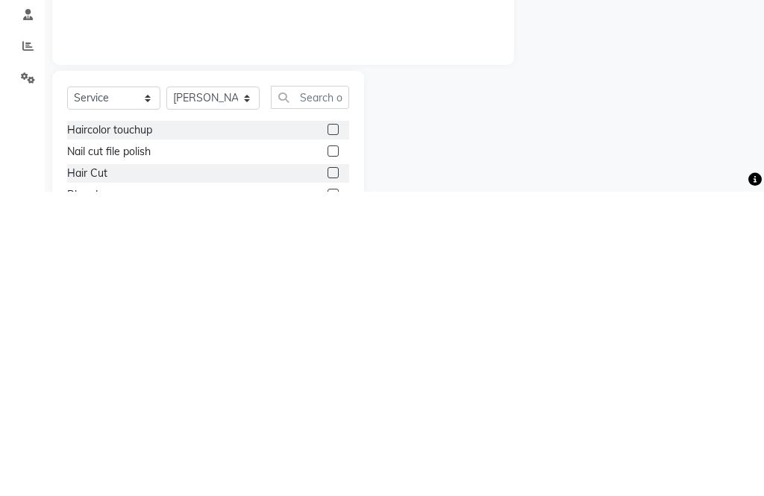
scroll to position [122, 0]
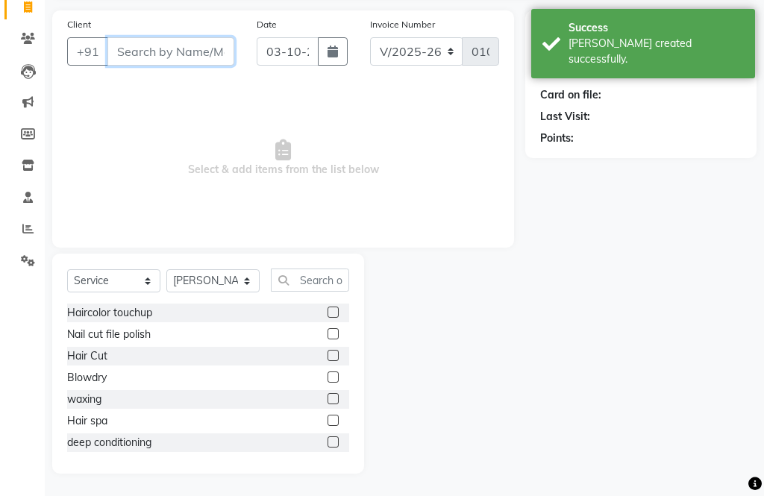
click at [199, 48] on input "Client" at bounding box center [170, 51] width 127 height 28
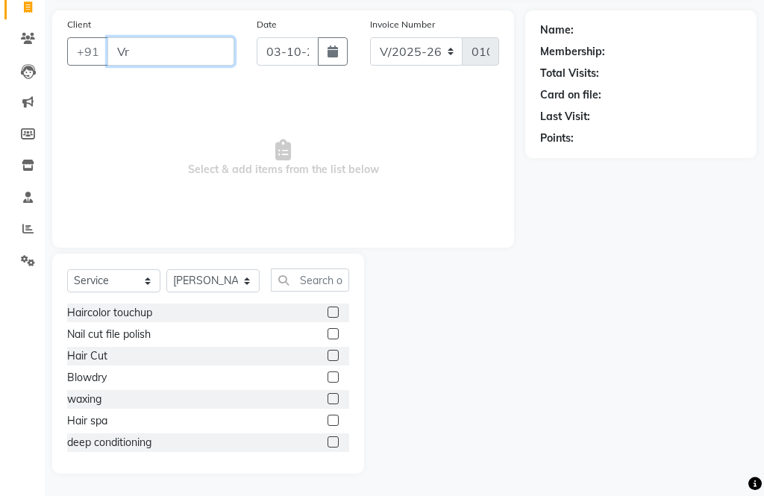
type input "V"
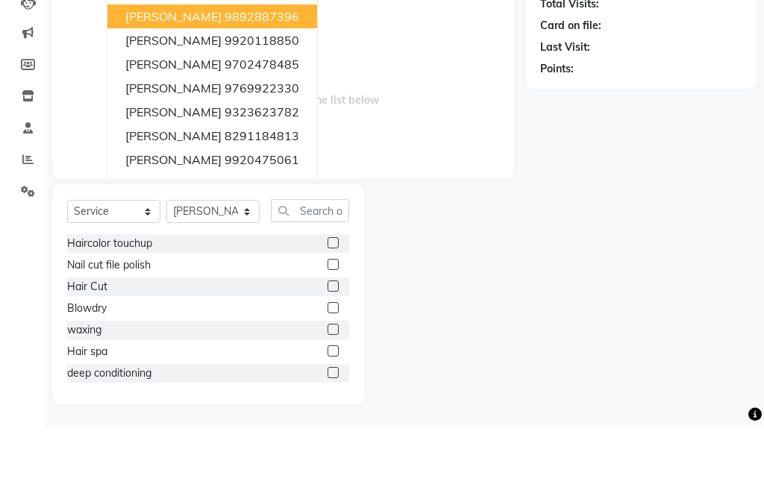
click at [271, 169] on button "[PERSON_NAME] 9323623782" at bounding box center [212, 181] width 210 height 24
type input "9323623782"
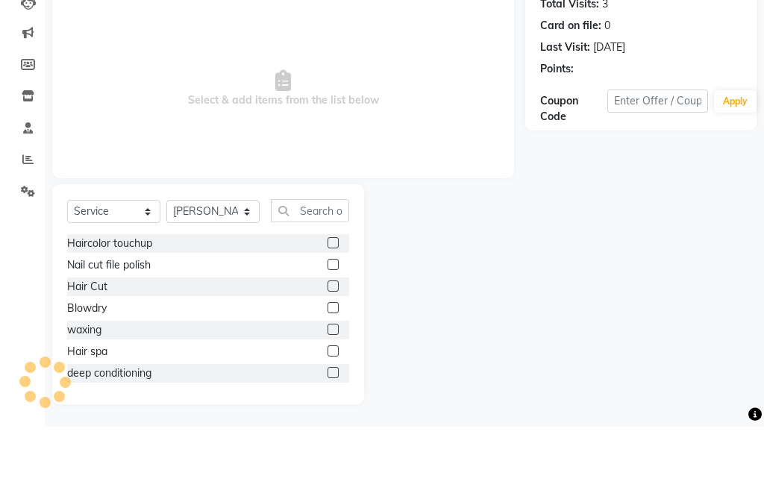
scroll to position [77, 0]
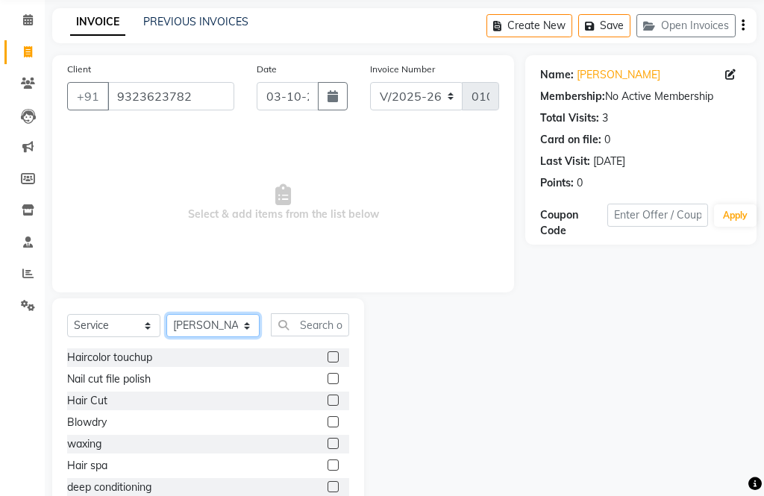
click at [213, 330] on select "Select Stylist [PERSON_NAME] Aahana [PERSON_NAME] [PERSON_NAME] [PERSON_NAME] M…" at bounding box center [212, 325] width 93 height 23
select select "32368"
click at [318, 327] on input "text" at bounding box center [310, 324] width 78 height 23
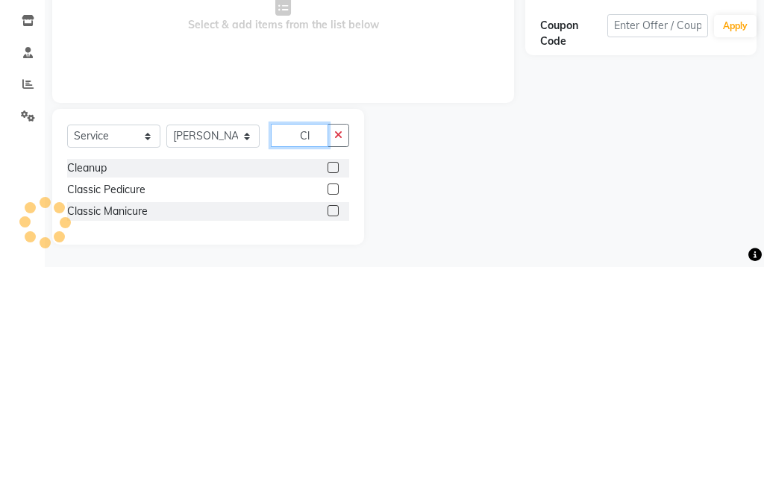
scroll to position [37, 0]
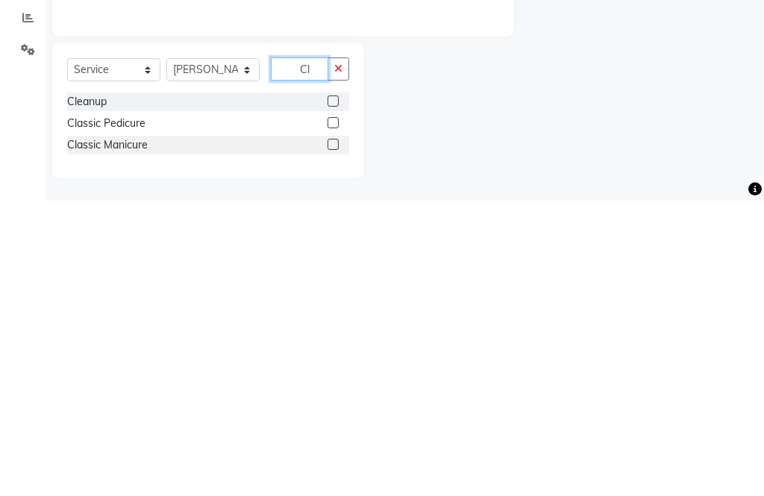
type input "Cl"
click at [331, 391] on label at bounding box center [332, 396] width 11 height 11
click at [331, 392] on input "checkbox" at bounding box center [332, 397] width 10 height 10
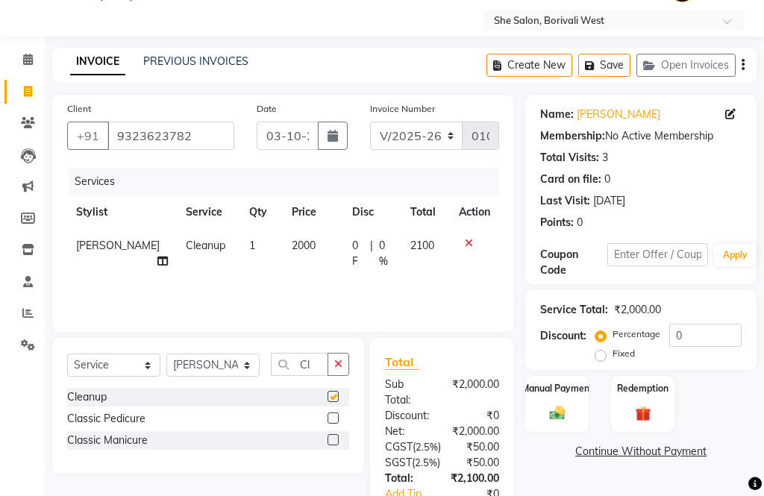
checkbox input "false"
click at [292, 244] on span "2000" at bounding box center [304, 245] width 24 height 13
select select "32368"
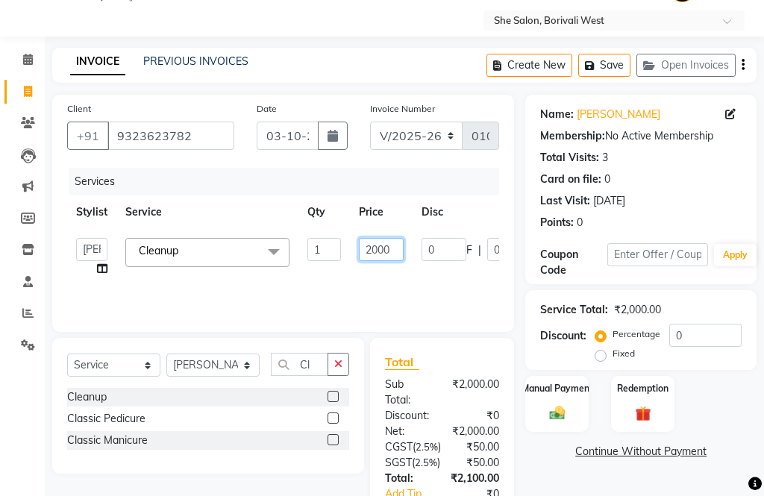
click at [386, 242] on input "2000" at bounding box center [381, 249] width 45 height 23
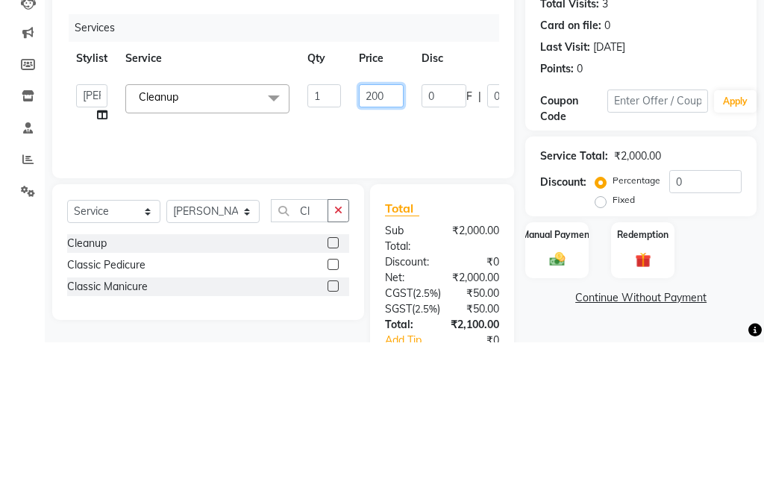
type input "2000"
click at [442, 229] on tr "[PERSON_NAME] Aahana [PERSON_NAME] [PERSON_NAME] [PERSON_NAME] Mamta [PERSON_NA…" at bounding box center [354, 257] width 575 height 57
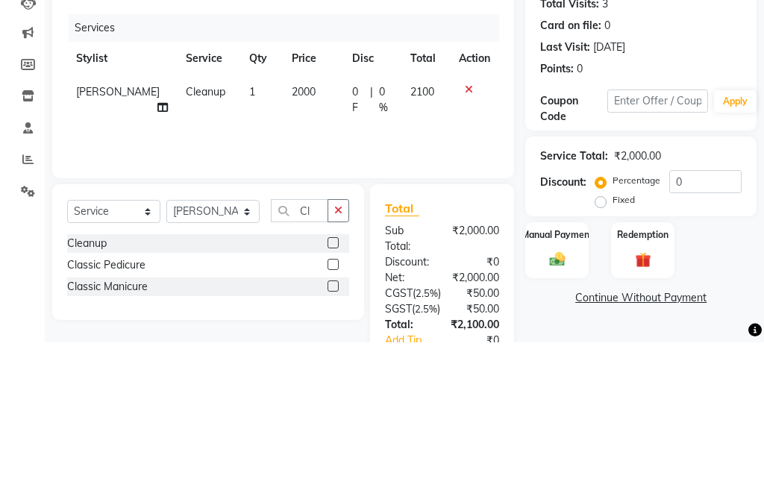
scroll to position [191, 0]
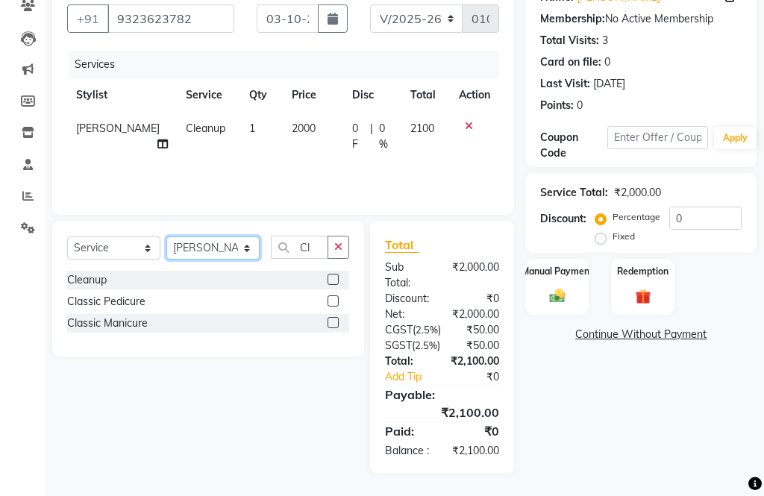
click at [207, 236] on select "Select Stylist [PERSON_NAME] Aahana [PERSON_NAME] [PERSON_NAME] [PERSON_NAME] M…" at bounding box center [212, 247] width 93 height 23
click at [337, 242] on icon "button" at bounding box center [338, 247] width 8 height 10
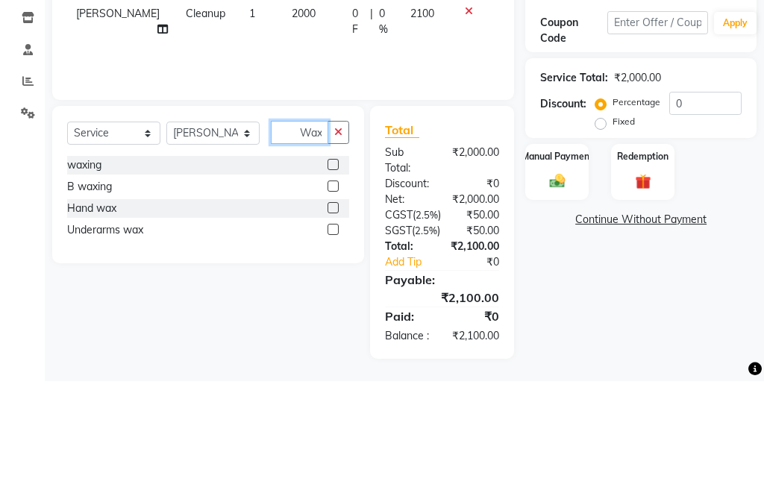
type input "Wax"
click at [336, 271] on div at bounding box center [338, 280] width 22 height 19
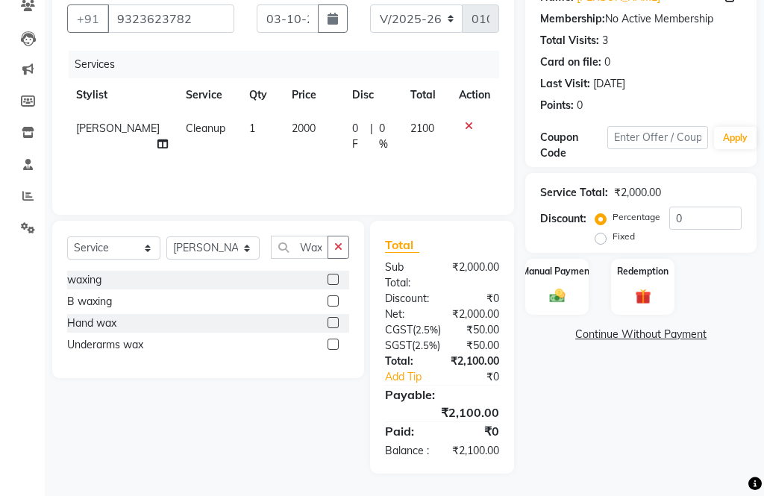
click at [334, 274] on label at bounding box center [332, 279] width 11 height 11
click at [334, 275] on input "checkbox" at bounding box center [332, 280] width 10 height 10
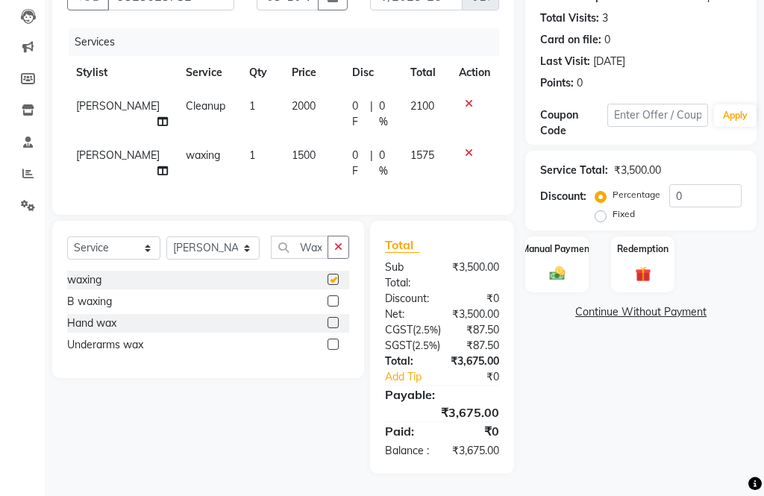
checkbox input "false"
click at [292, 148] on span "1500" at bounding box center [304, 154] width 24 height 13
select select "32368"
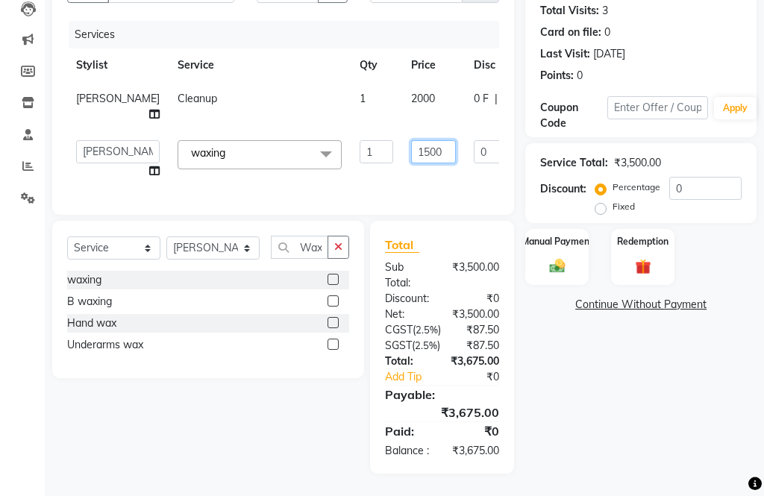
click at [411, 141] on input "1500" at bounding box center [433, 151] width 45 height 23
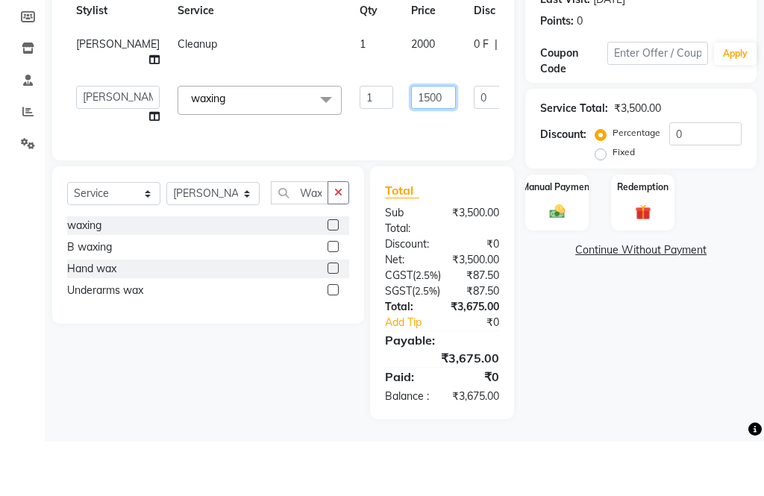
click at [411, 140] on input "1500" at bounding box center [433, 151] width 45 height 23
type input "1"
type input "0"
type input "140"
click at [443, 131] on tr "[PERSON_NAME] Aahana [PERSON_NAME] [PERSON_NAME] [PERSON_NAME] Mamta [PERSON_NA…" at bounding box center [380, 159] width 627 height 57
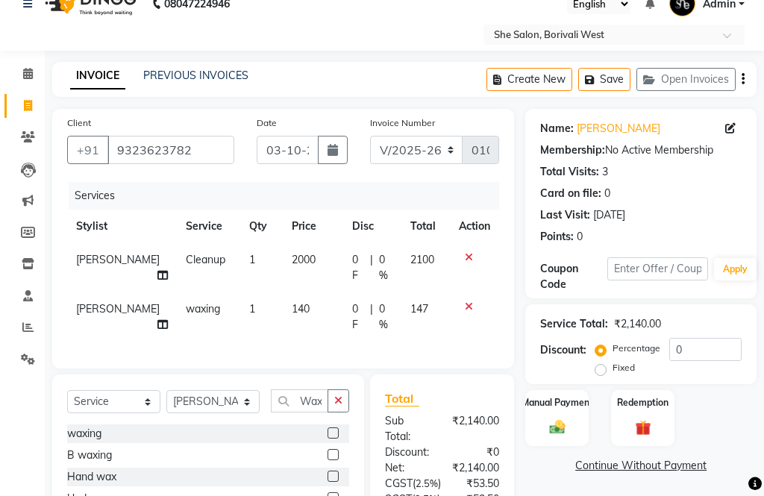
scroll to position [23, 0]
click at [743, 65] on button "button" at bounding box center [742, 79] width 3 height 35
select select "32355"
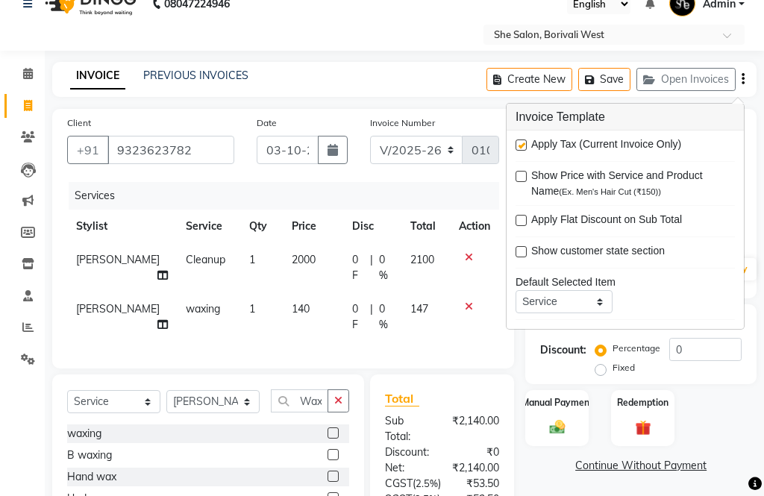
click at [520, 144] on label at bounding box center [520, 144] width 11 height 11
click at [520, 144] on input "checkbox" at bounding box center [520, 146] width 10 height 10
checkbox input "false"
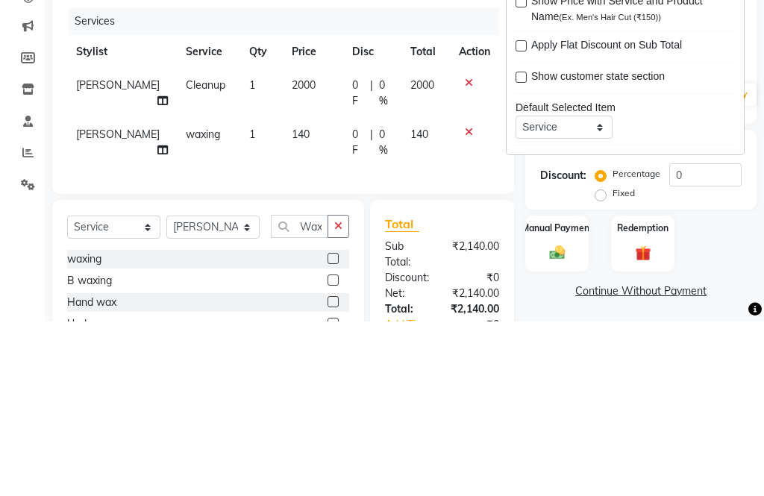
scroll to position [145, 0]
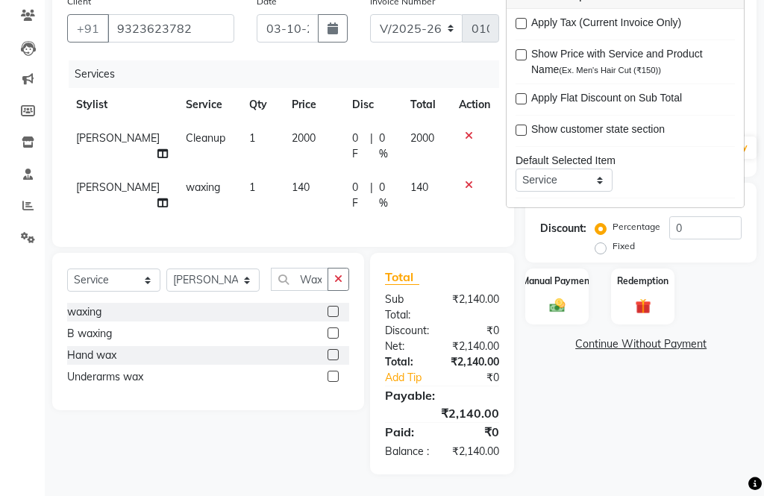
click at [568, 310] on img at bounding box center [556, 306] width 25 height 18
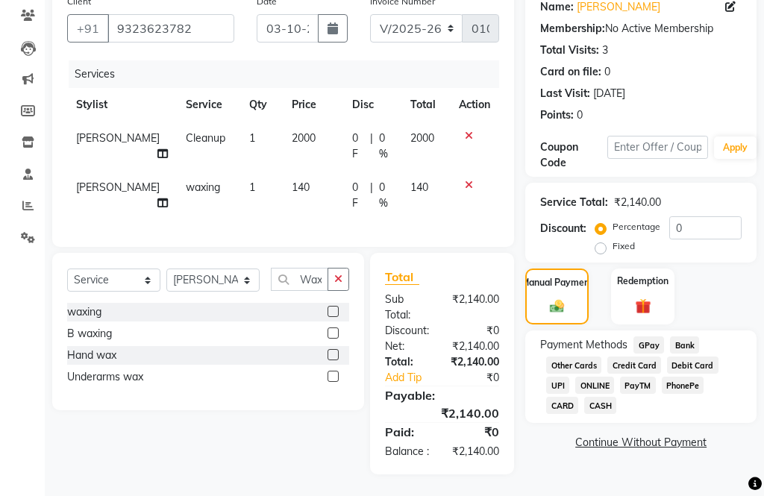
click at [653, 354] on span "GPay" at bounding box center [648, 344] width 31 height 17
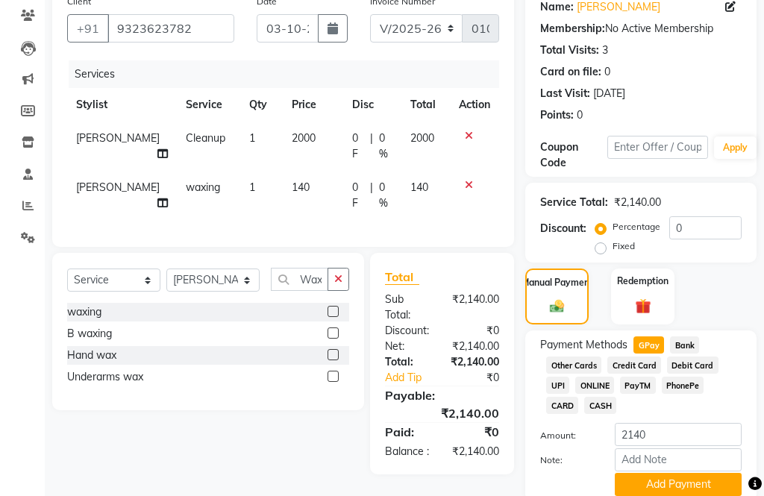
click at [642, 489] on button "Add Payment" at bounding box center [678, 484] width 127 height 23
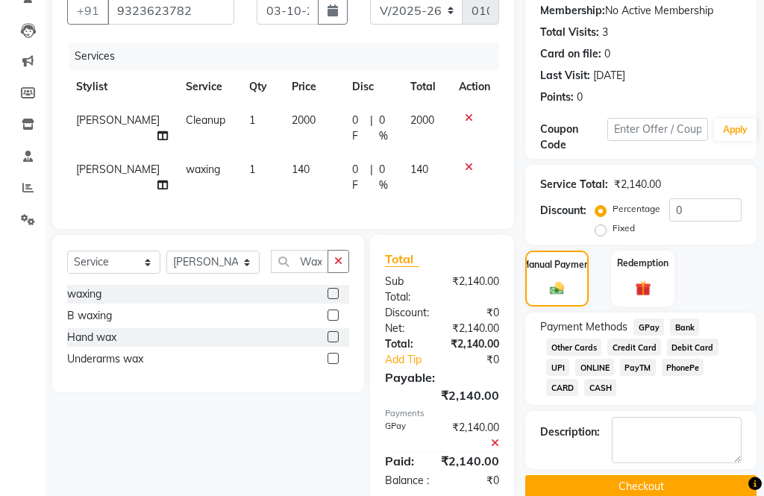
scroll to position [191, 0]
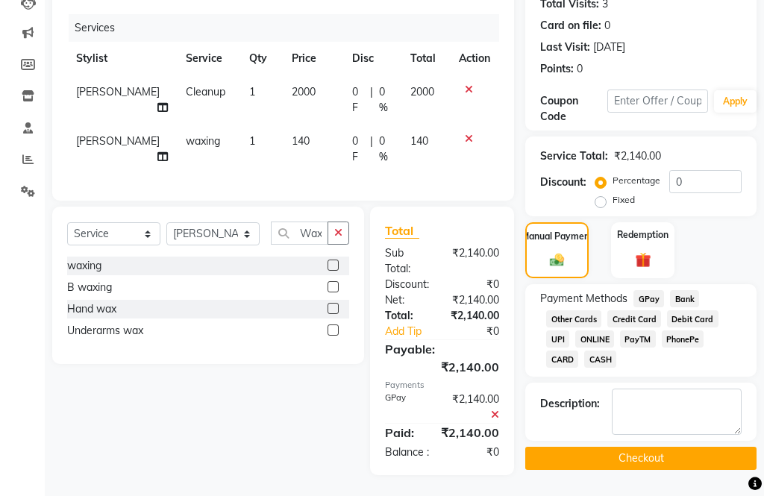
click at [630, 466] on button "Checkout" at bounding box center [640, 458] width 231 height 23
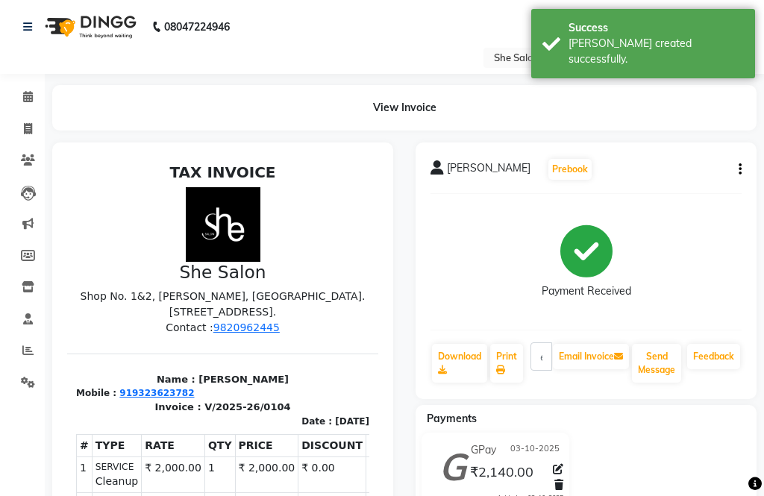
click at [468, 351] on link "Download" at bounding box center [459, 363] width 55 height 39
click at [15, 124] on span at bounding box center [28, 129] width 26 height 17
select select "service"
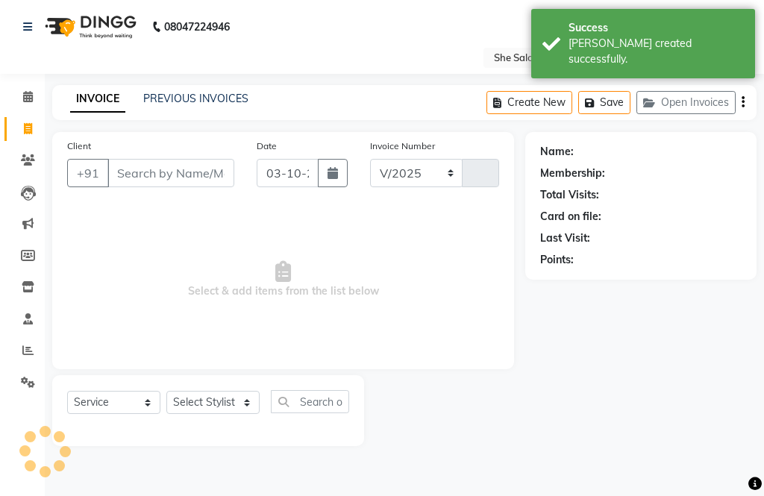
select select "5115"
type input "0105"
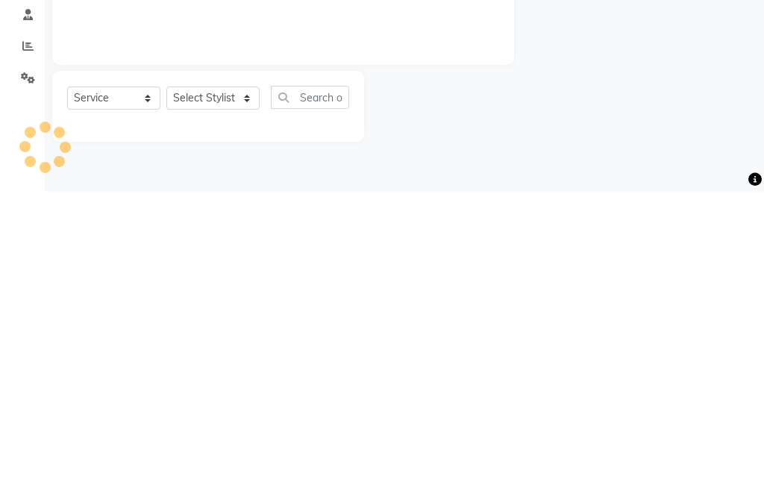
select select "32355"
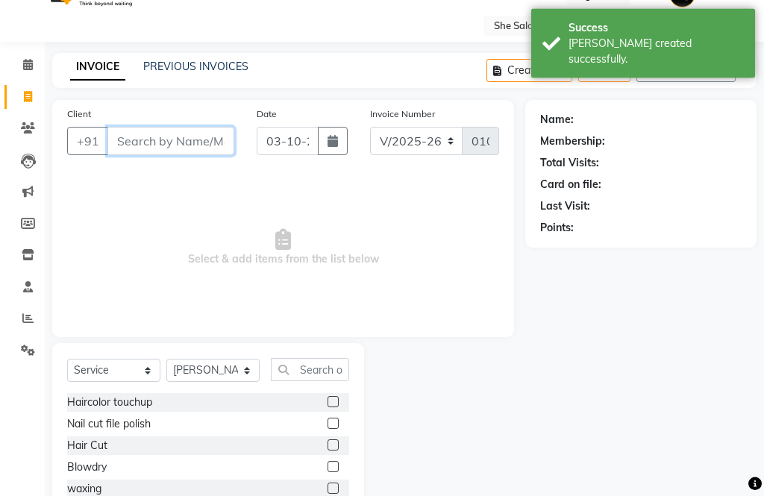
scroll to position [19, 0]
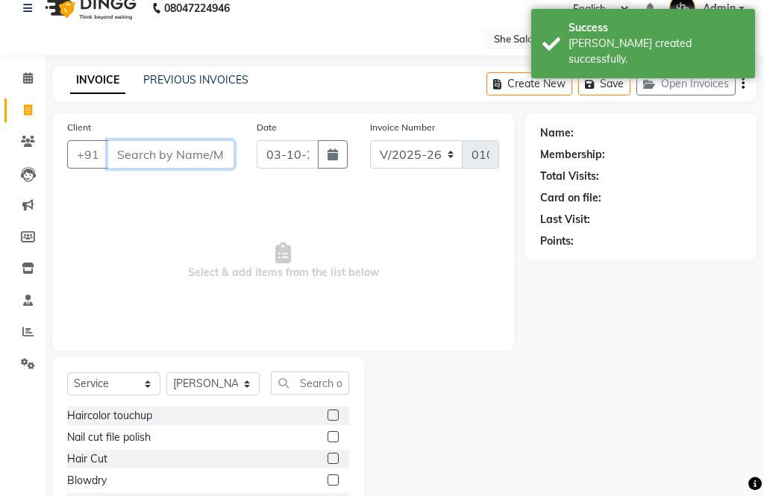
click at [139, 150] on input "Client" at bounding box center [170, 154] width 127 height 28
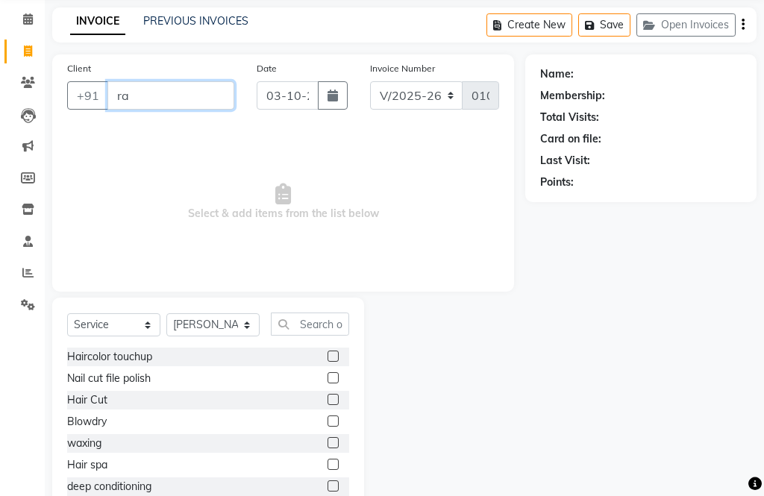
scroll to position [77, 0]
click at [187, 98] on input "ra" at bounding box center [170, 96] width 127 height 28
type input "r"
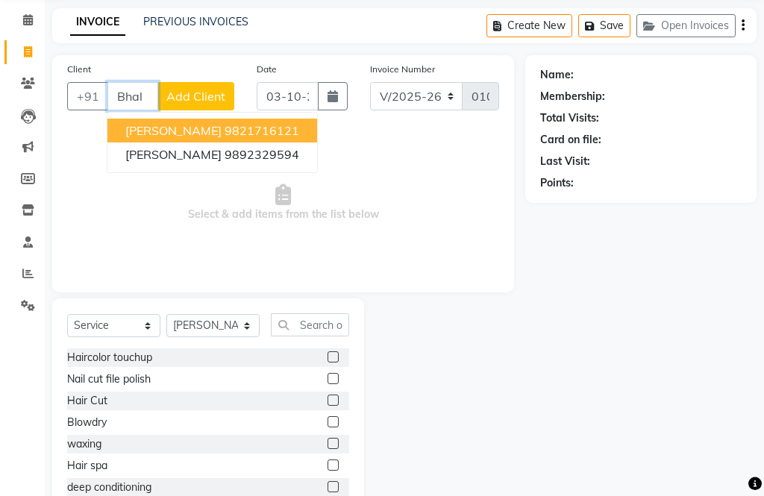
click at [316, 152] on button "[PERSON_NAME] 9892329594" at bounding box center [212, 154] width 210 height 24
type input "9892329594"
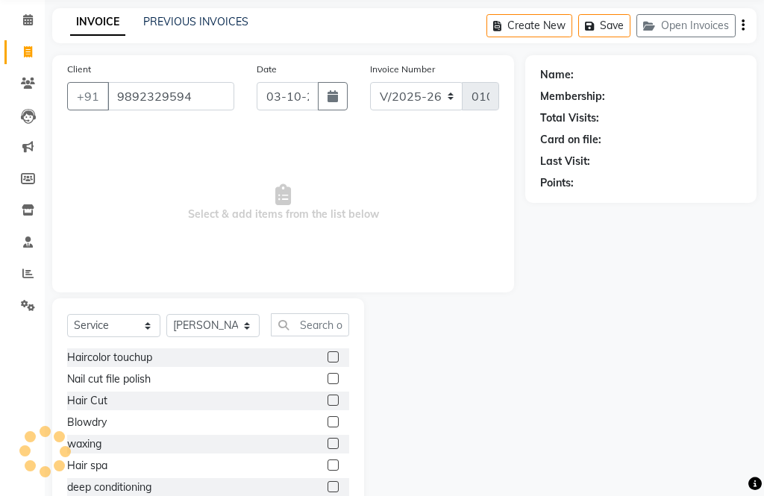
scroll to position [78, 0]
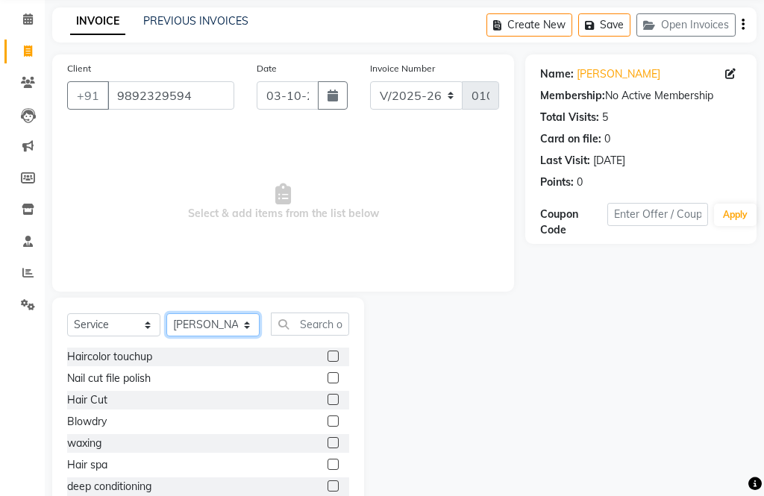
click at [222, 329] on select "Select Stylist [PERSON_NAME] Aahana [PERSON_NAME] [PERSON_NAME] [PERSON_NAME] M…" at bounding box center [212, 324] width 93 height 23
select select "32368"
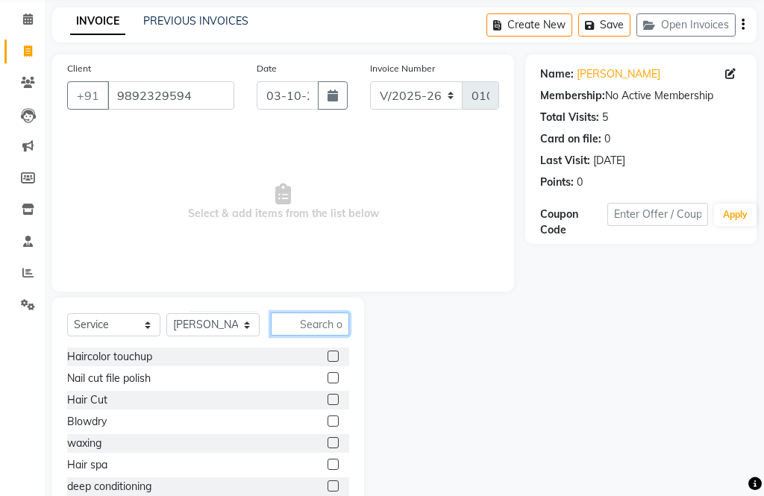
click at [315, 320] on input "text" at bounding box center [310, 324] width 78 height 23
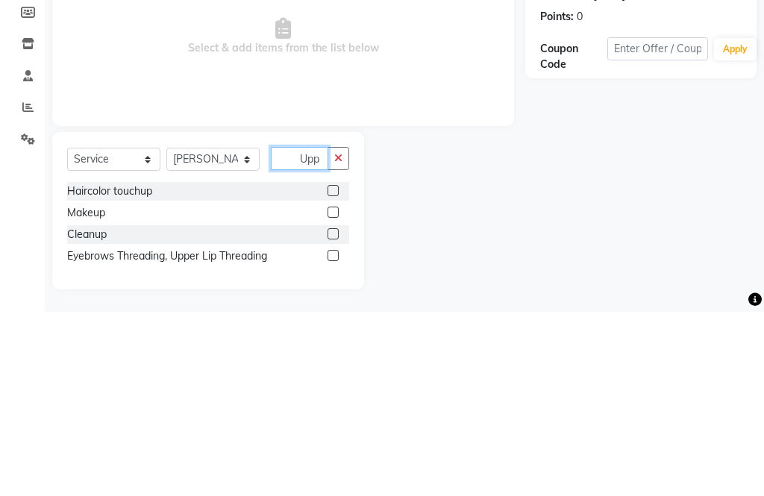
scroll to position [0, 0]
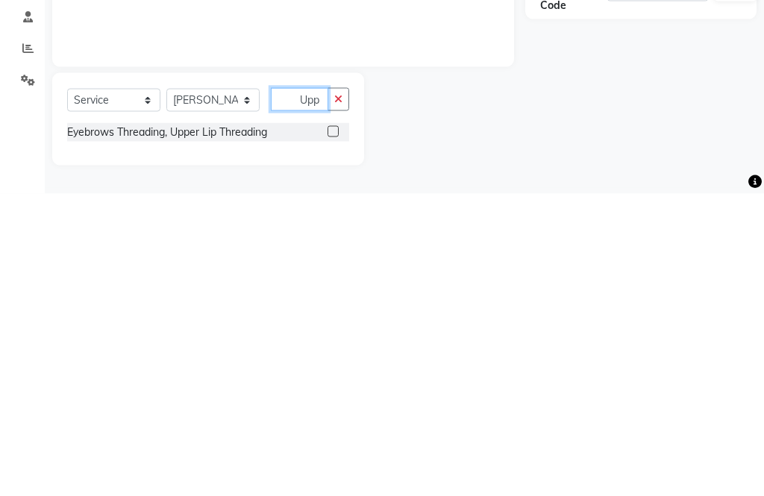
type input "Upp"
click at [327, 428] on label at bounding box center [332, 433] width 11 height 11
click at [327, 430] on input "checkbox" at bounding box center [332, 435] width 10 height 10
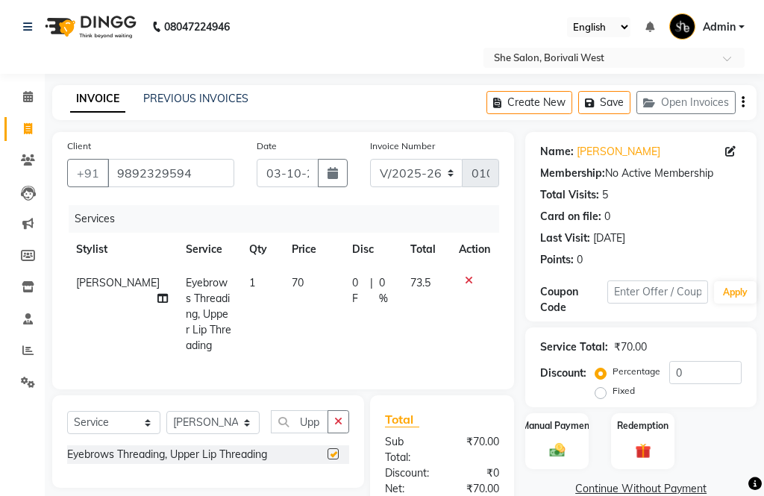
checkbox input "false"
click at [286, 286] on td "70" at bounding box center [313, 314] width 60 height 96
select select "32368"
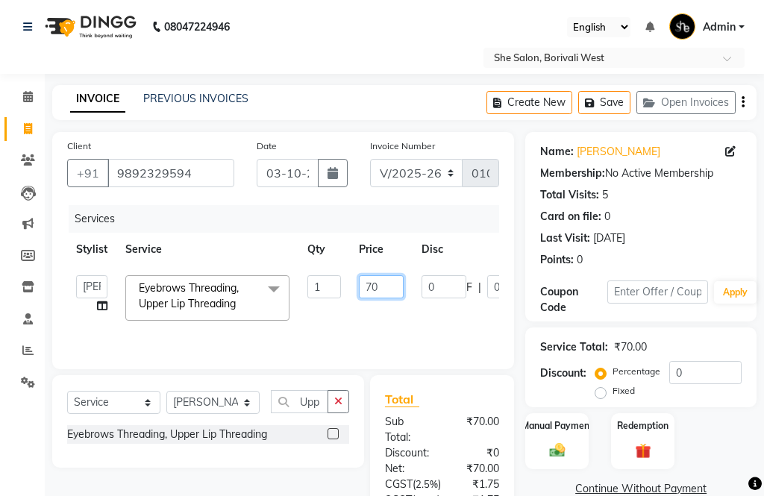
click at [387, 282] on input "70" at bounding box center [381, 286] width 45 height 23
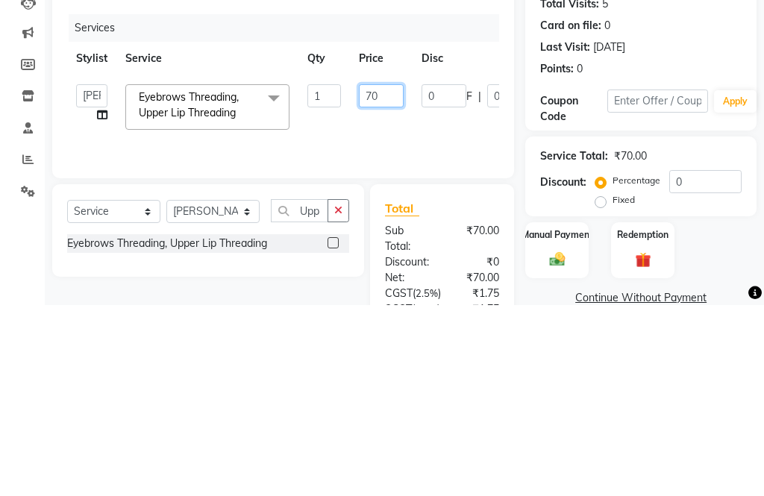
type input "7"
type input "60"
click at [473, 266] on tr "[PERSON_NAME] Aahana [PERSON_NAME] [PERSON_NAME] [PERSON_NAME] Mamta [PERSON_NA…" at bounding box center [354, 297] width 575 height 63
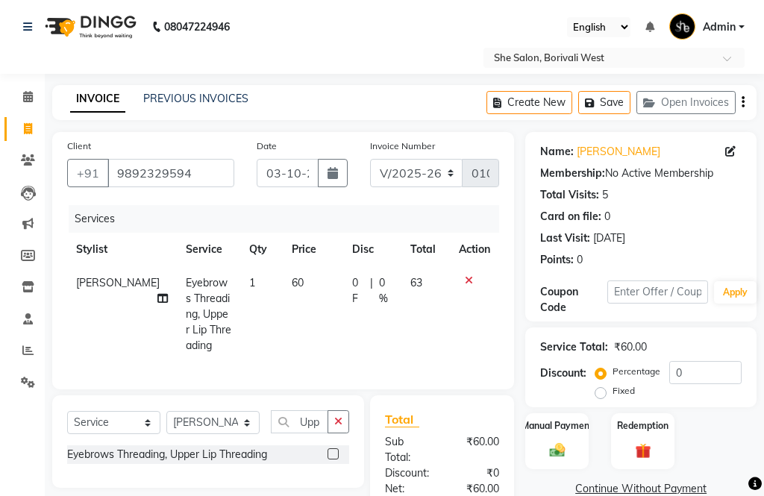
click at [742, 102] on icon "button" at bounding box center [742, 102] width 3 height 1
select select "32355"
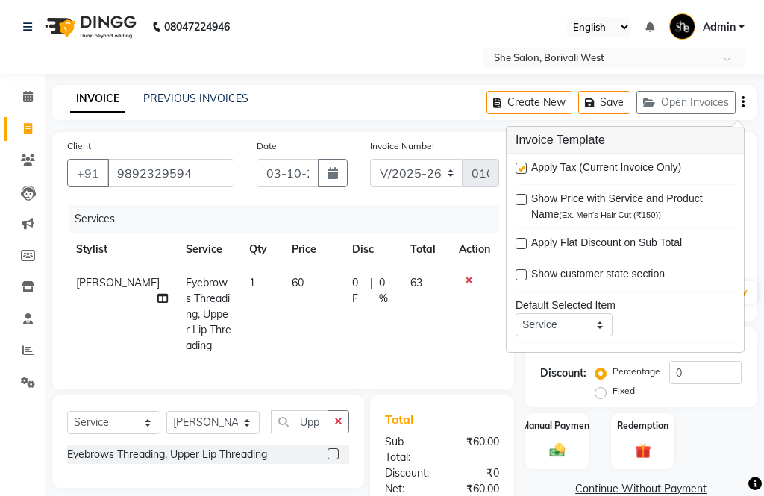
click at [521, 163] on label at bounding box center [520, 168] width 11 height 11
click at [521, 164] on input "checkbox" at bounding box center [520, 169] width 10 height 10
checkbox input "false"
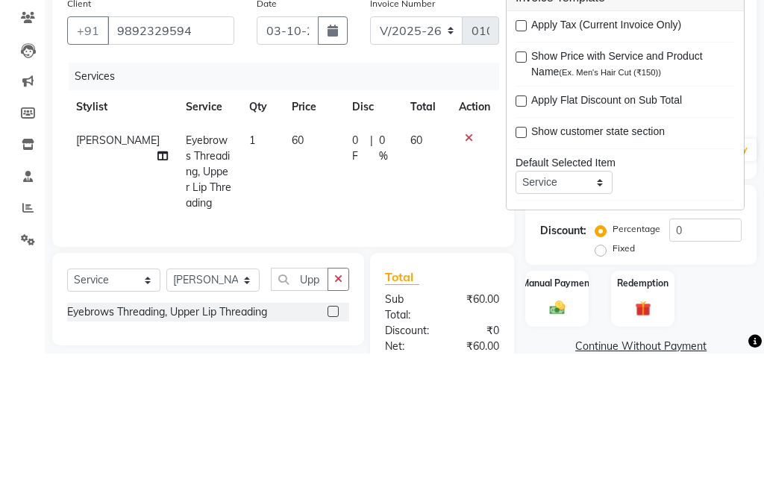
scroll to position [93, 0]
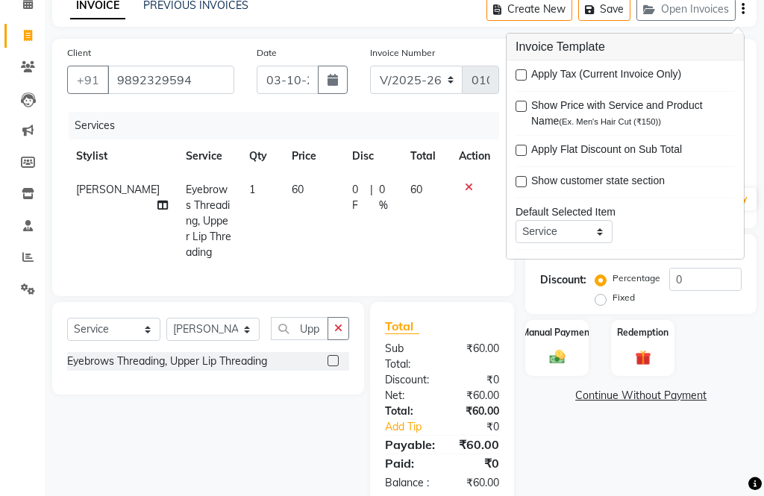
click at [562, 342] on div "Manual Payment" at bounding box center [556, 348] width 63 height 57
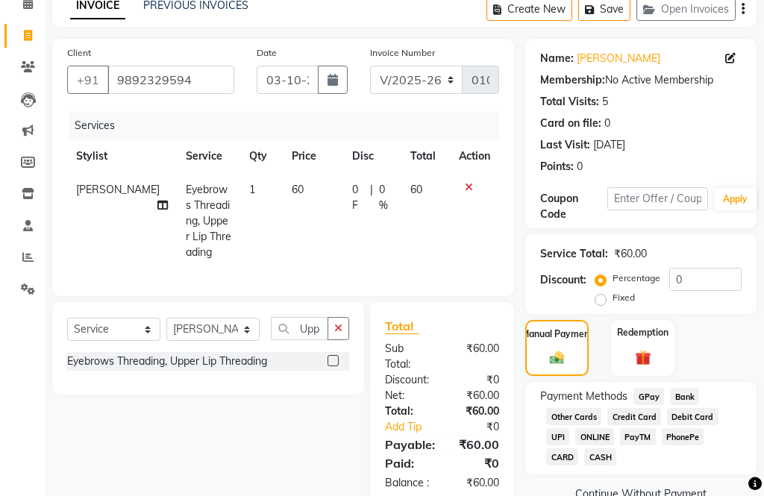
click at [613, 465] on span "CASH" at bounding box center [600, 456] width 32 height 17
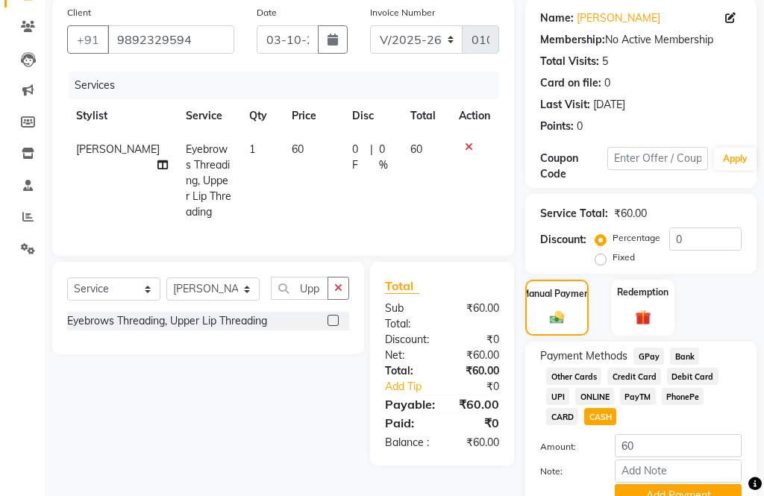
scroll to position [163, 0]
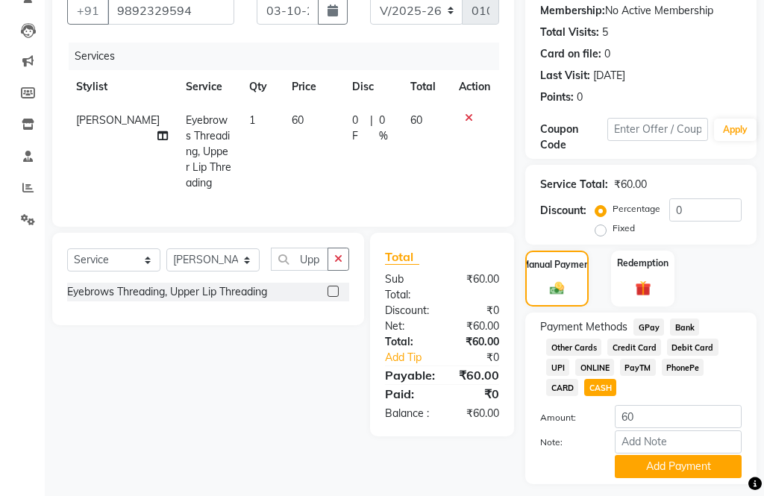
click at [648, 468] on button "Add Payment" at bounding box center [678, 466] width 127 height 23
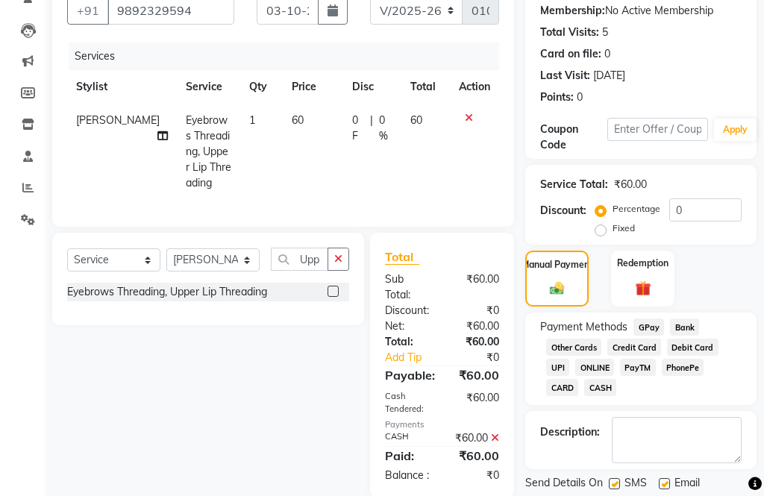
click at [617, 489] on label at bounding box center [614, 483] width 11 height 11
click at [617, 489] on input "checkbox" at bounding box center [614, 485] width 10 height 10
checkbox input "false"
click at [664, 489] on label at bounding box center [664, 483] width 11 height 11
click at [664, 489] on input "checkbox" at bounding box center [664, 485] width 10 height 10
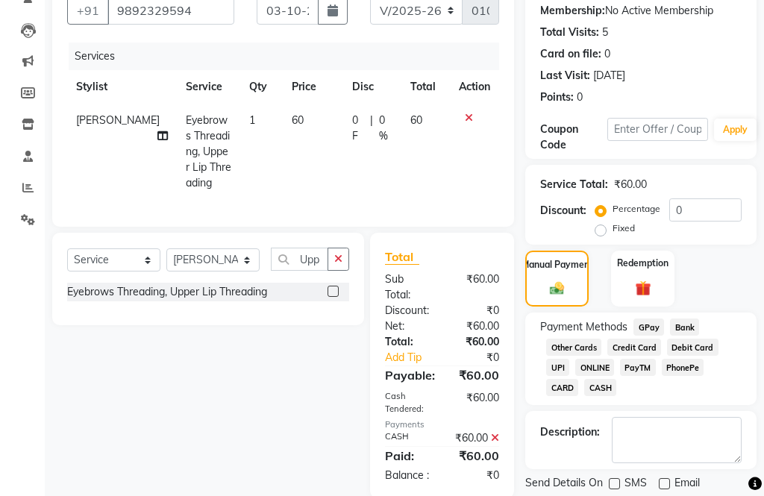
click at [670, 489] on label at bounding box center [664, 483] width 11 height 11
click at [668, 489] on input "checkbox" at bounding box center [664, 485] width 10 height 10
click at [666, 489] on label at bounding box center [664, 483] width 11 height 11
click at [666, 489] on input "checkbox" at bounding box center [664, 485] width 10 height 10
checkbox input "false"
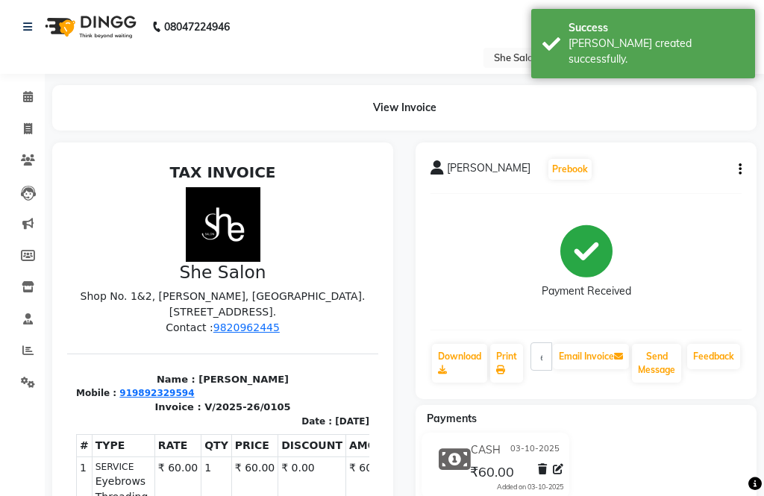
click at [450, 369] on link "Download" at bounding box center [459, 363] width 55 height 39
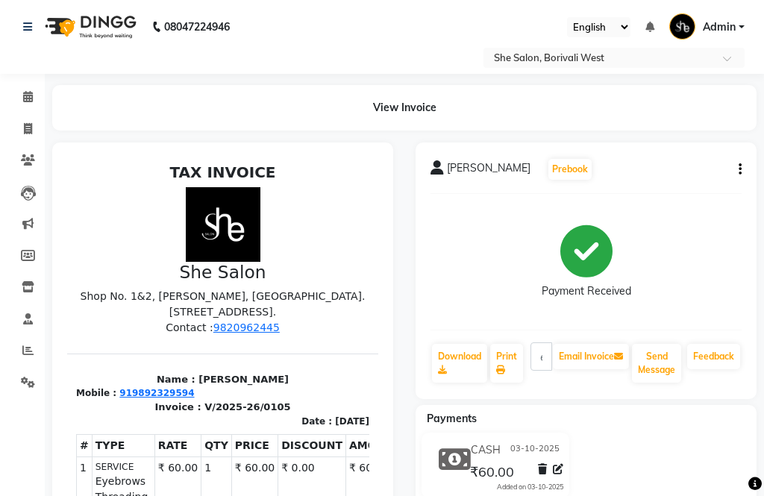
click at [459, 375] on link "Download" at bounding box center [459, 363] width 55 height 39
click at [24, 126] on icon at bounding box center [28, 128] width 8 height 11
select select "service"
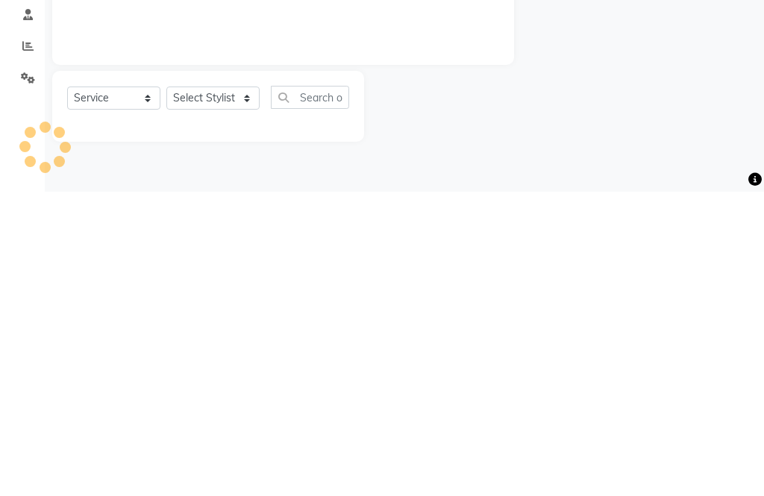
type input "0106"
select select "5115"
select select "32355"
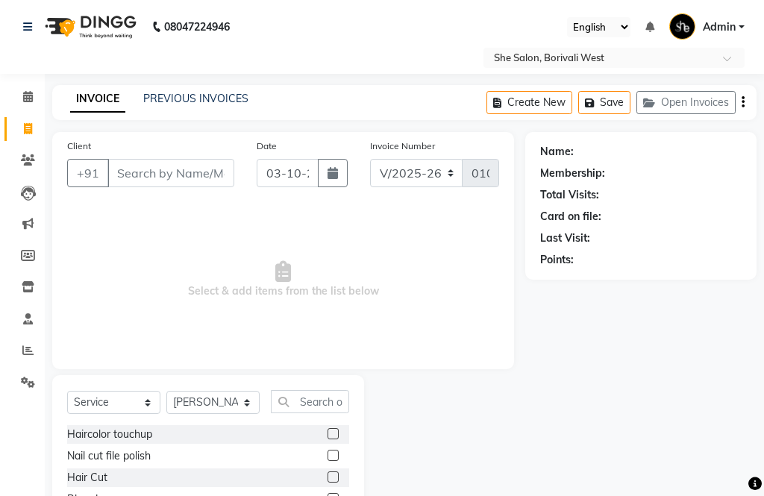
click at [222, 97] on link "PREVIOUS INVOICES" at bounding box center [195, 98] width 105 height 13
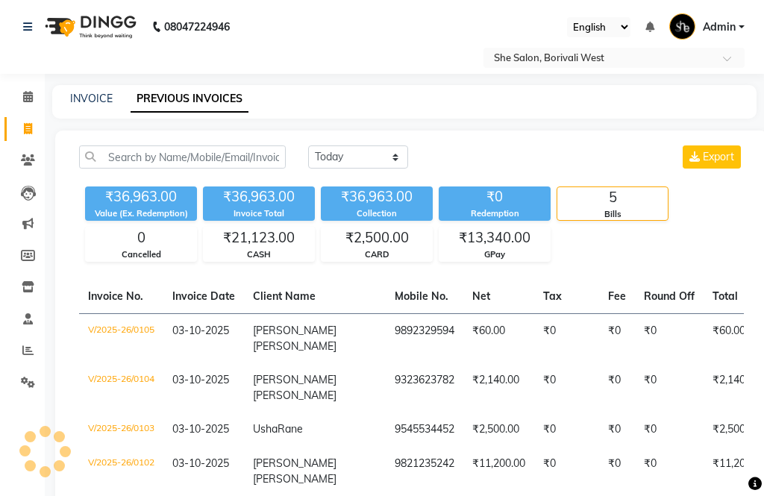
click at [225, 96] on link "PREVIOUS INVOICES" at bounding box center [190, 99] width 118 height 27
click at [92, 97] on link "INVOICE" at bounding box center [91, 98] width 43 height 13
select select "service"
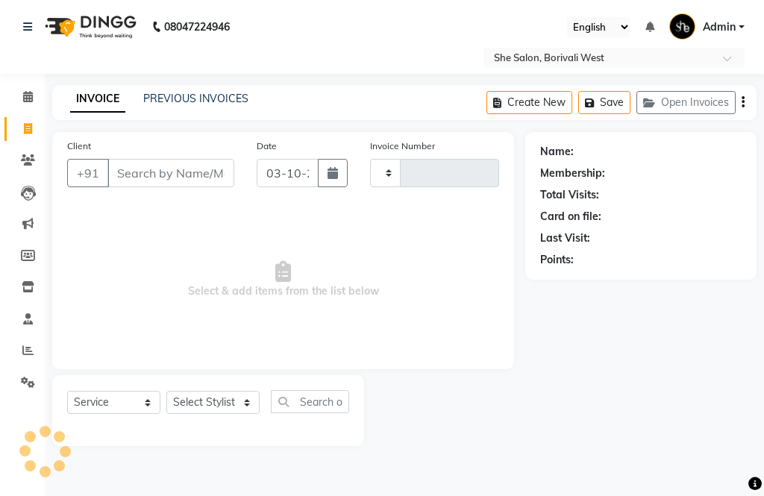
type input "0106"
select select "5115"
select select "32355"
